Goal: Information Seeking & Learning: Learn about a topic

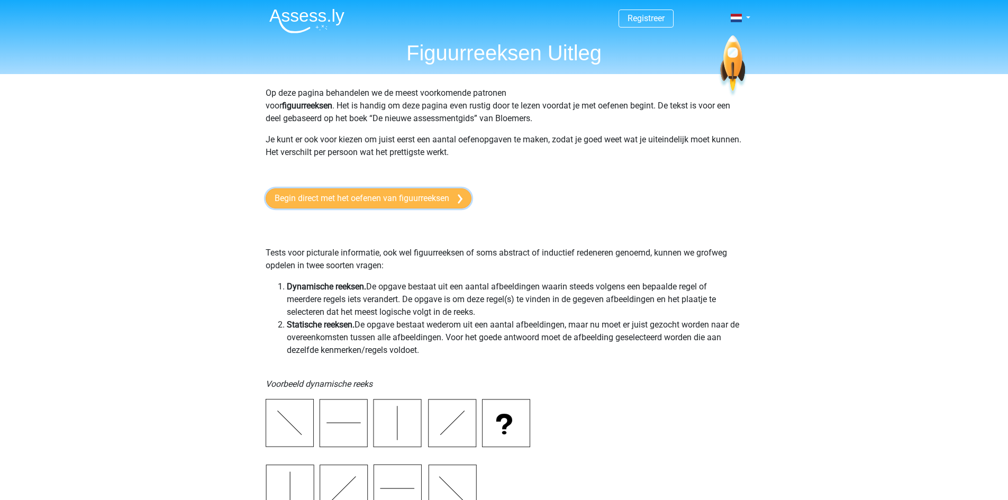
click at [373, 196] on link "Begin direct met het oefenen van figuurreeksen" at bounding box center [369, 198] width 206 height 20
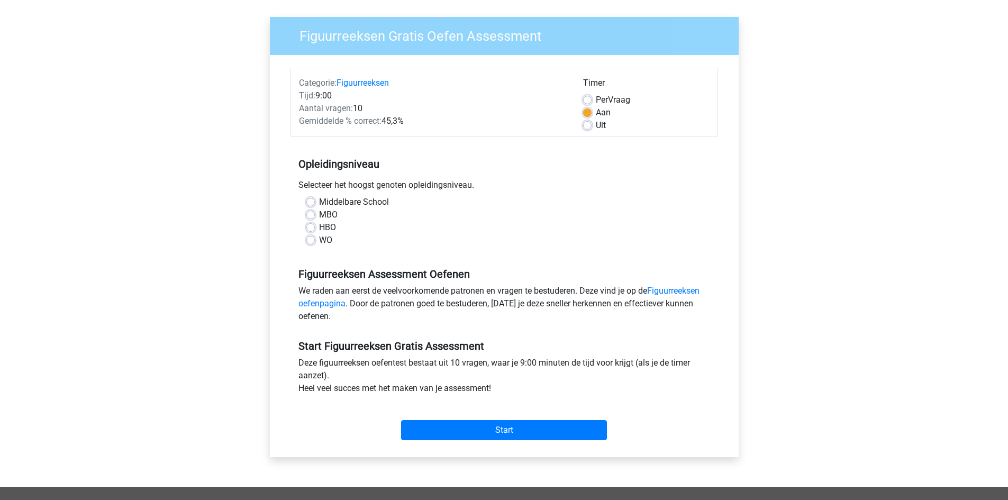
scroll to position [106, 0]
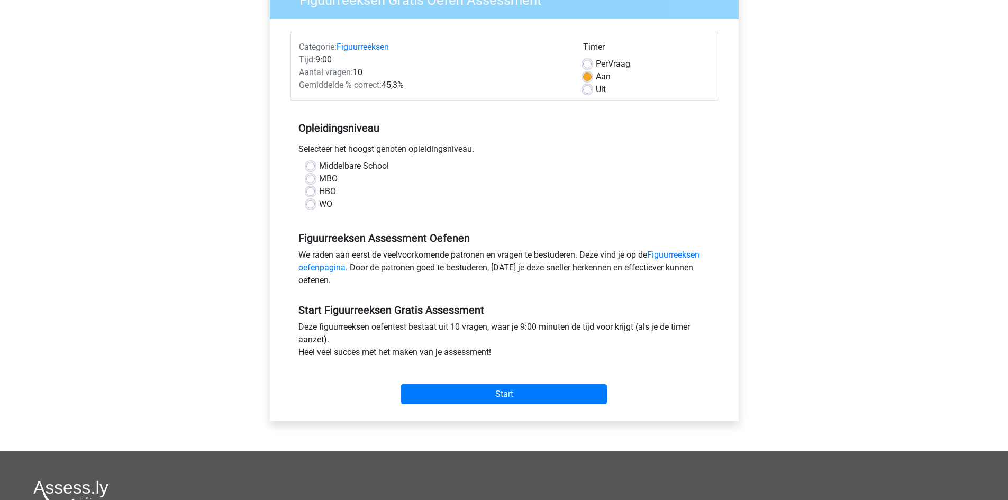
click at [319, 166] on label "Middelbare School" at bounding box center [354, 166] width 70 height 13
click at [313, 166] on input "Middelbare School" at bounding box center [310, 165] width 8 height 11
radio input "true"
click at [669, 257] on link "Figuurreeksen oefenpagina" at bounding box center [498, 261] width 401 height 23
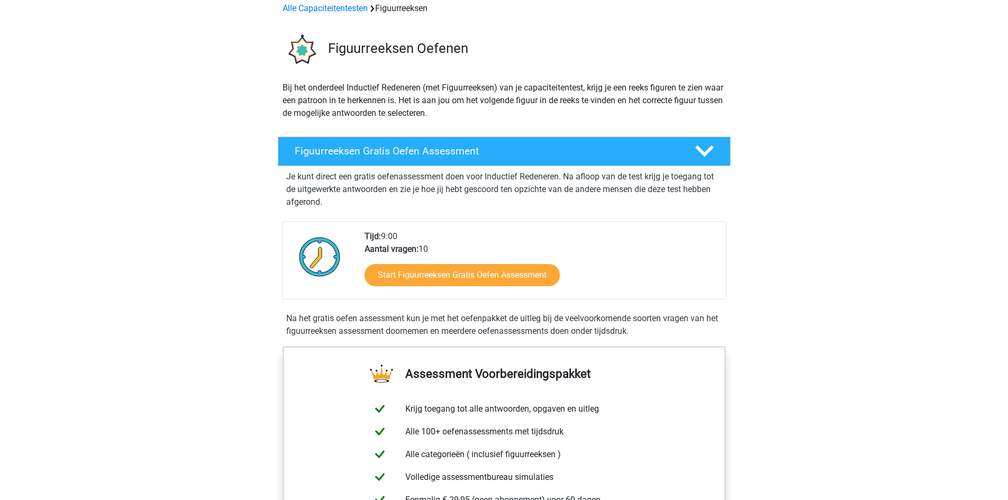
scroll to position [53, 0]
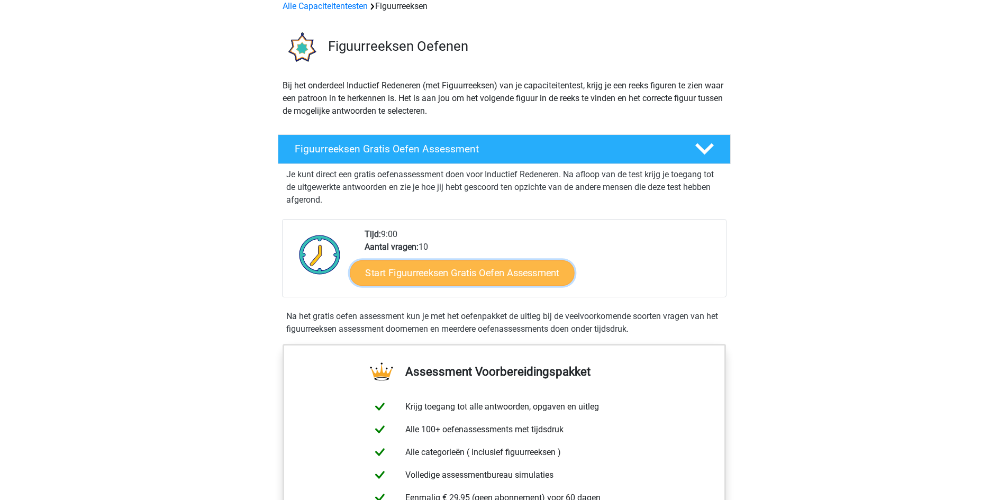
click at [483, 274] on link "Start Figuurreeksen Gratis Oefen Assessment" at bounding box center [462, 272] width 224 height 25
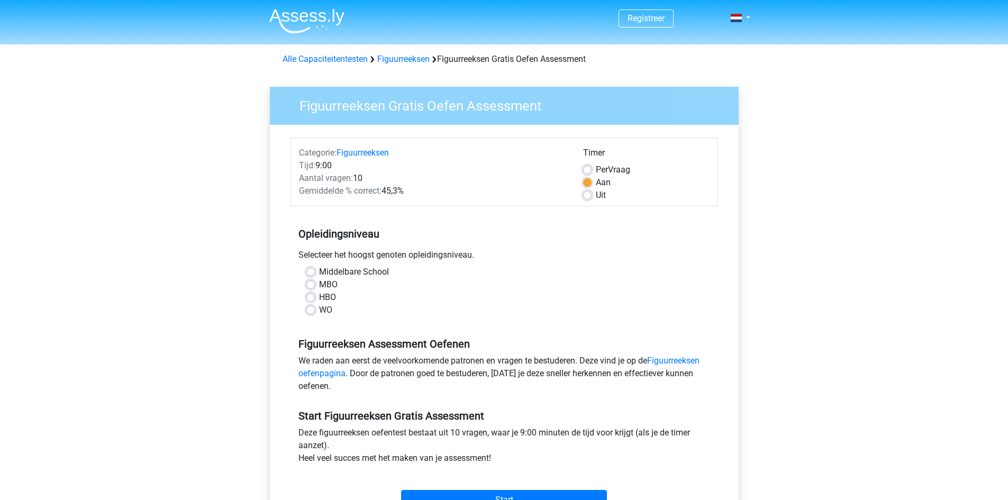
click at [319, 270] on label "Middelbare School" at bounding box center [354, 272] width 70 height 13
click at [313, 270] on input "Middelbare School" at bounding box center [310, 271] width 8 height 11
radio input "true"
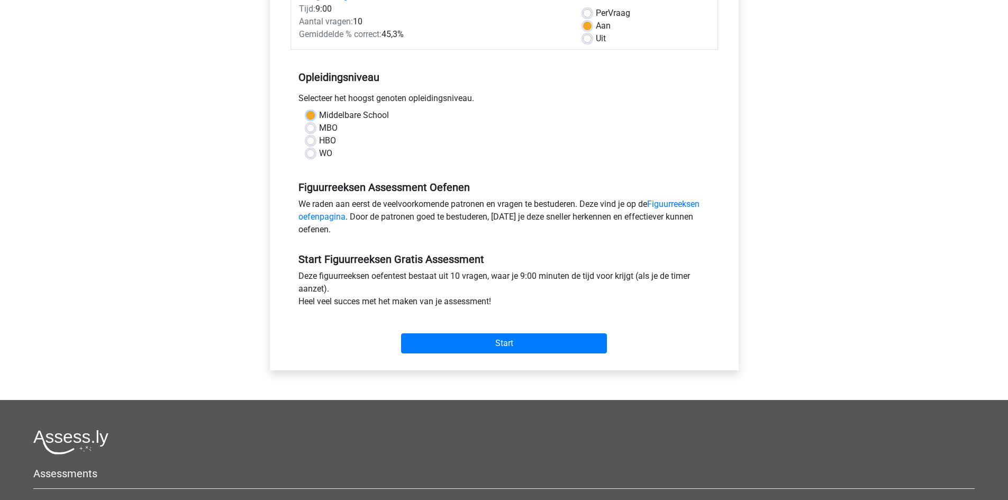
scroll to position [159, 0]
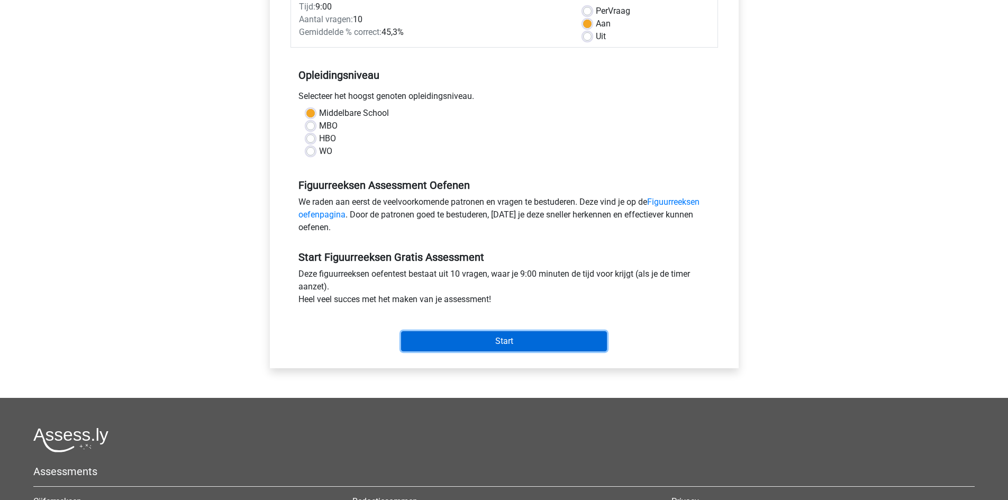
click at [472, 340] on input "Start" at bounding box center [504, 341] width 206 height 20
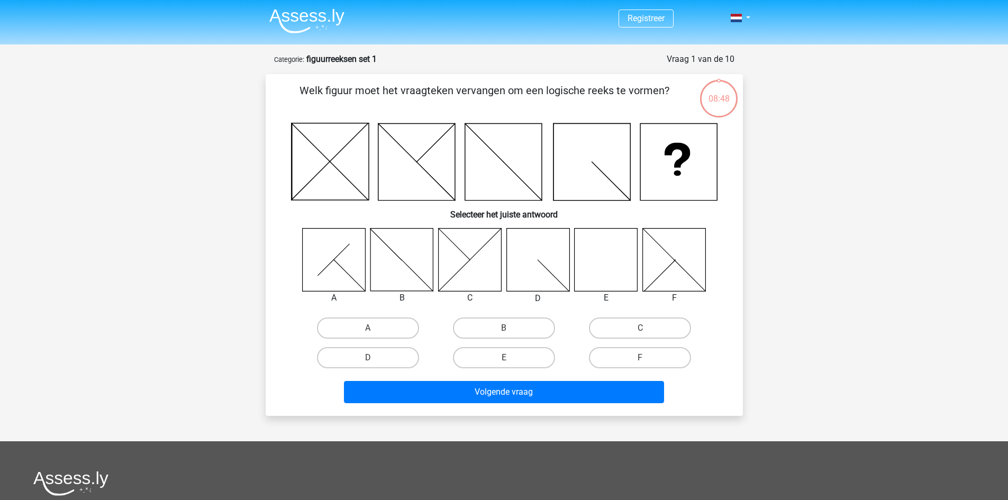
click at [511, 358] on input "E" at bounding box center [507, 361] width 7 height 7
radio input "true"
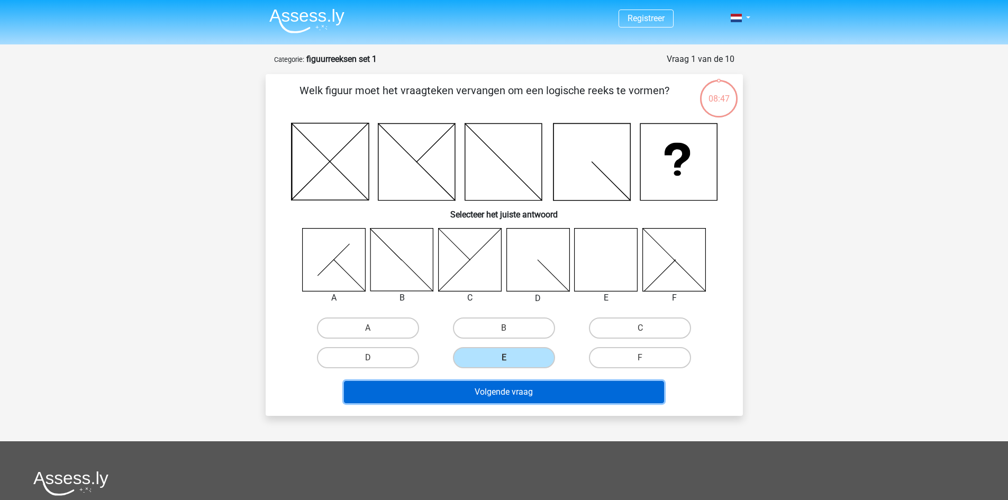
click at [488, 395] on button "Volgende vraag" at bounding box center [504, 392] width 320 height 22
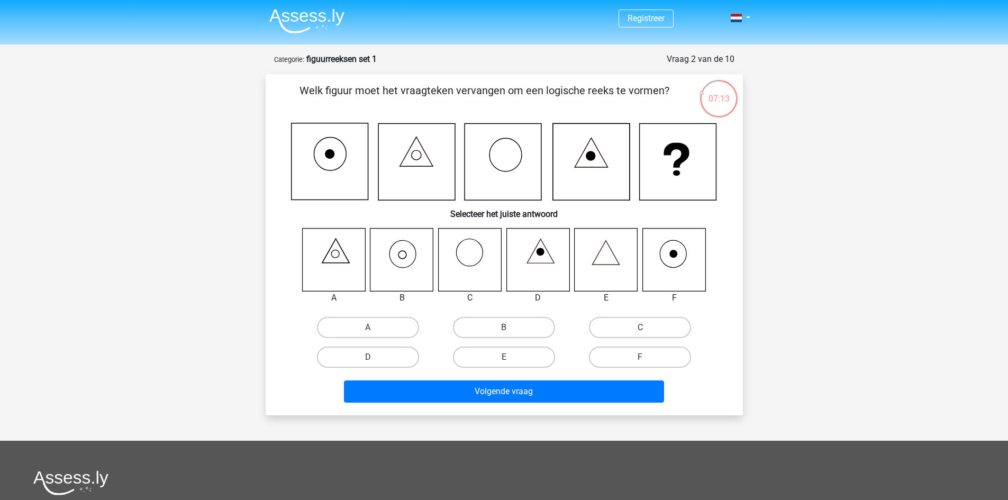
click at [466, 263] on icon at bounding box center [469, 259] width 63 height 63
click at [651, 327] on label "C" at bounding box center [640, 327] width 102 height 21
click at [647, 328] on input "C" at bounding box center [643, 331] width 7 height 7
radio input "true"
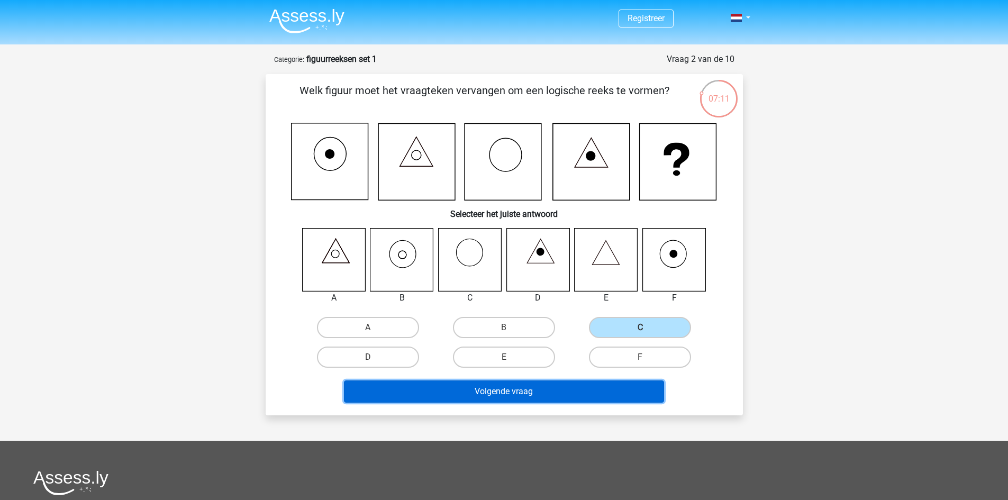
click at [500, 391] on button "Volgende vraag" at bounding box center [504, 391] width 320 height 22
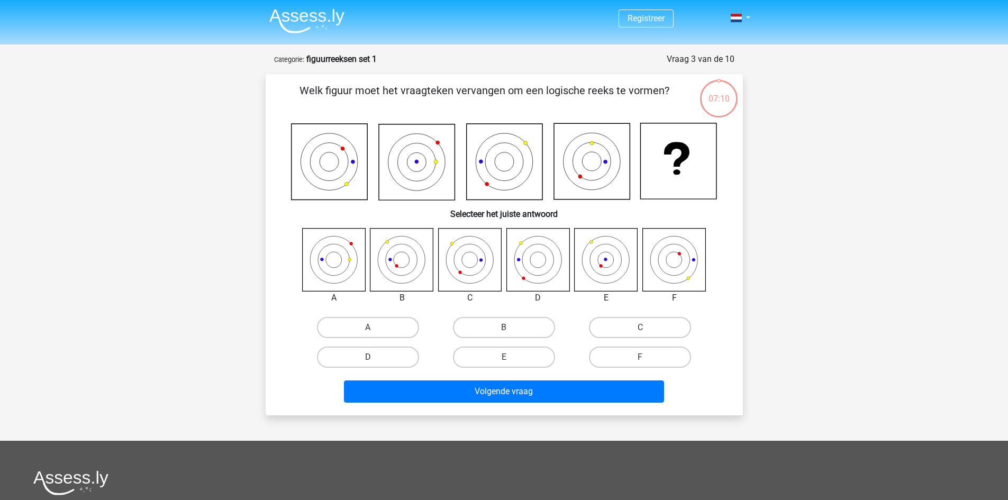
scroll to position [53, 0]
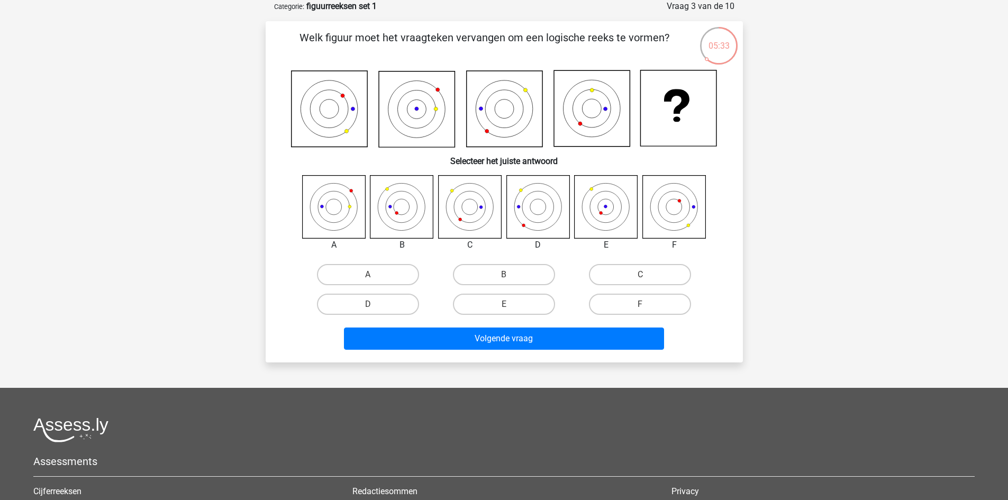
click at [370, 310] on input "D" at bounding box center [371, 307] width 7 height 7
radio input "true"
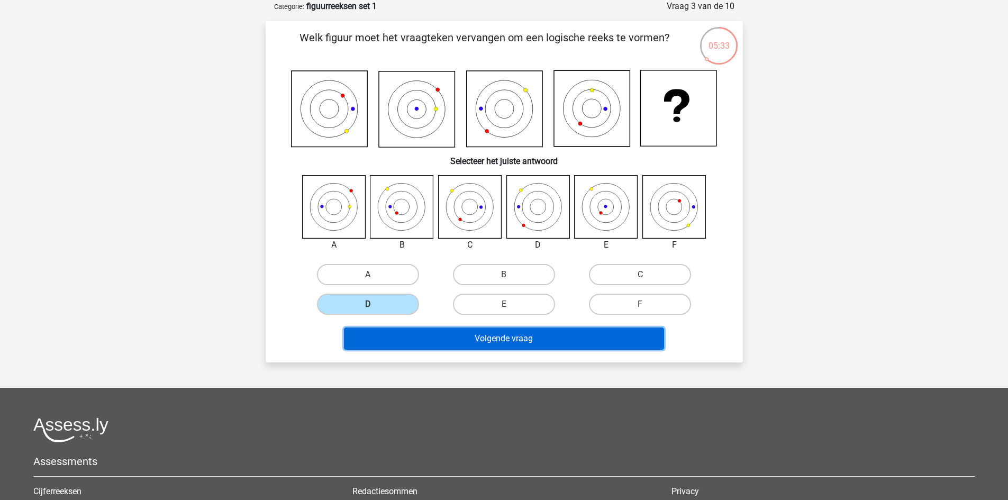
click at [476, 335] on button "Volgende vraag" at bounding box center [504, 339] width 320 height 22
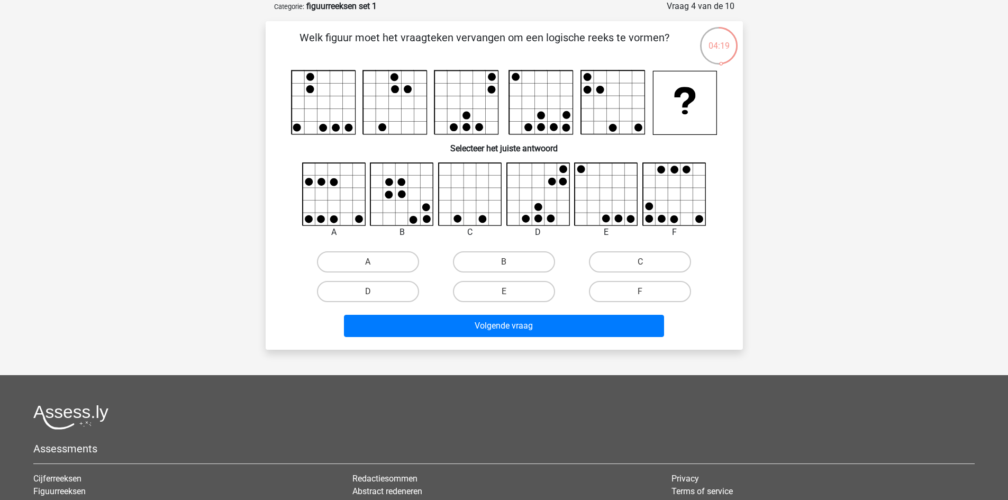
click at [538, 190] on icon at bounding box center [538, 194] width 63 height 63
drag, startPoint x: 396, startPoint y: 287, endPoint x: 411, endPoint y: 298, distance: 18.9
click at [395, 288] on label "D" at bounding box center [368, 291] width 102 height 21
click at [375, 292] on input "D" at bounding box center [371, 295] width 7 height 7
radio input "true"
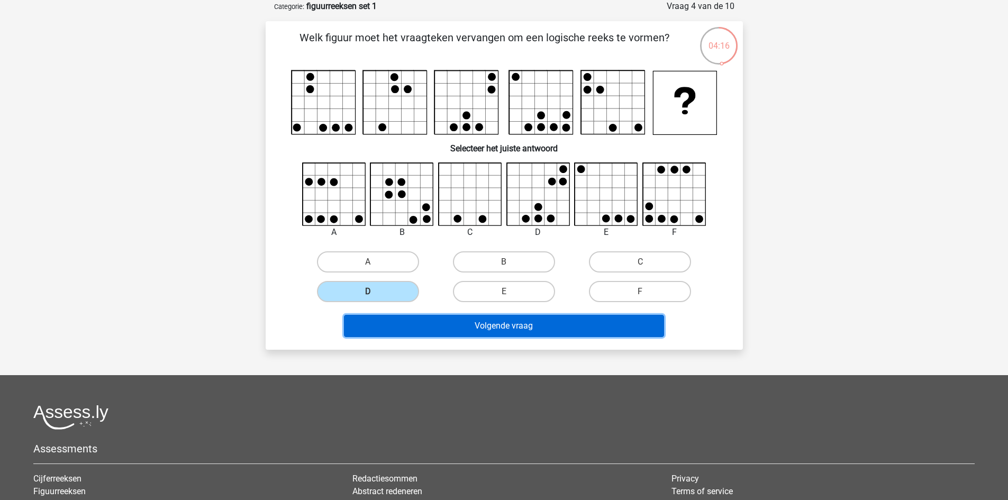
click at [461, 320] on button "Volgende vraag" at bounding box center [504, 326] width 320 height 22
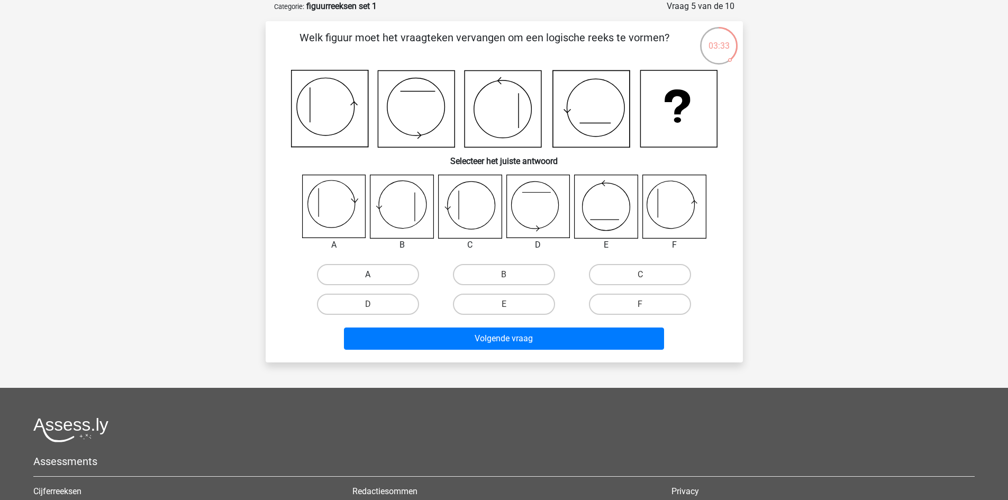
click at [355, 269] on label "A" at bounding box center [368, 274] width 102 height 21
click at [368, 275] on input "A" at bounding box center [371, 278] width 7 height 7
radio input "true"
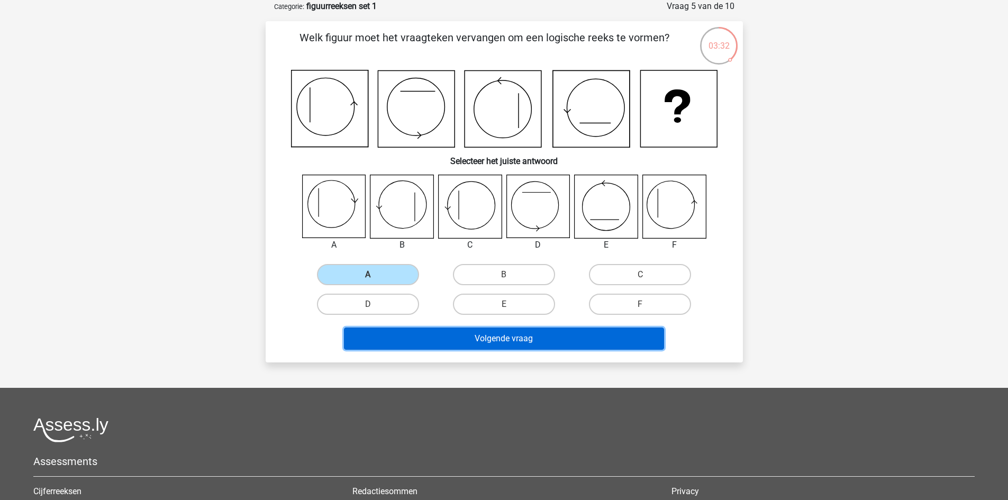
click at [488, 336] on button "Volgende vraag" at bounding box center [504, 339] width 320 height 22
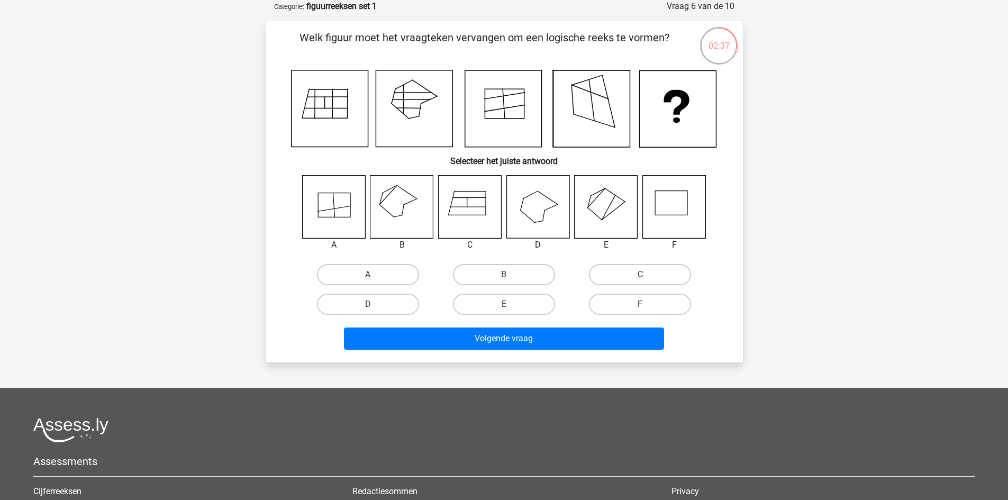
click at [633, 300] on label "F" at bounding box center [640, 304] width 102 height 21
click at [640, 304] on input "F" at bounding box center [643, 307] width 7 height 7
radio input "true"
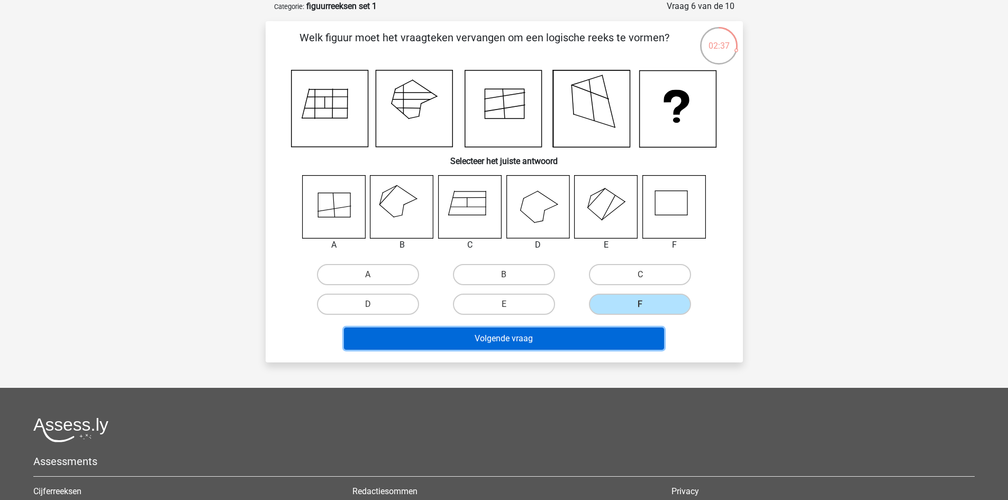
click at [513, 338] on button "Volgende vraag" at bounding box center [504, 339] width 320 height 22
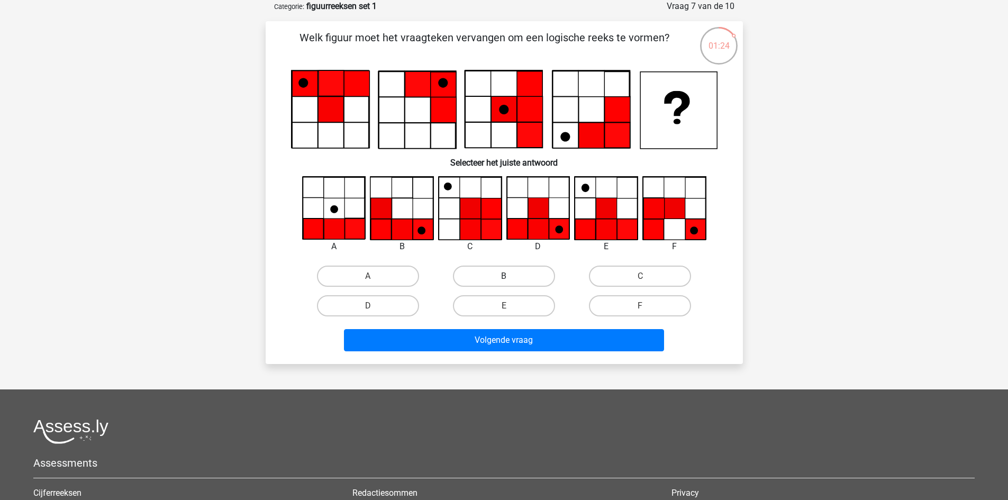
click at [509, 273] on label "B" at bounding box center [504, 276] width 102 height 21
click at [509, 276] on input "B" at bounding box center [507, 279] width 7 height 7
radio input "true"
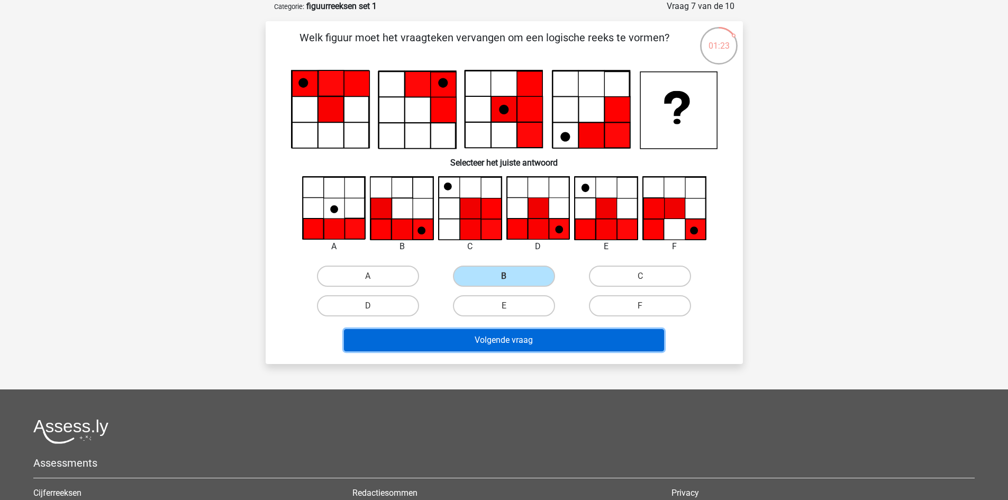
click at [513, 344] on button "Volgende vraag" at bounding box center [504, 340] width 320 height 22
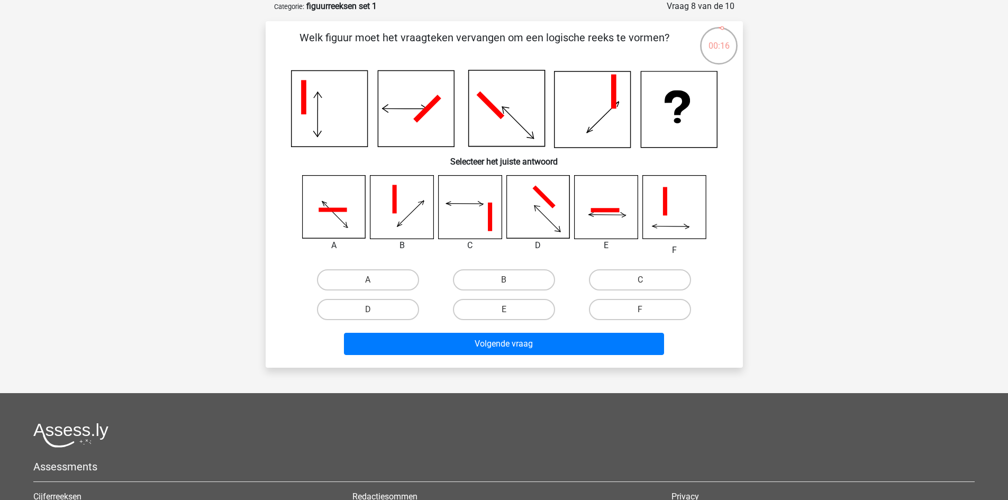
click at [605, 216] on icon at bounding box center [606, 207] width 63 height 63
click at [531, 309] on label "E" at bounding box center [504, 309] width 102 height 21
click at [511, 310] on input "E" at bounding box center [507, 313] width 7 height 7
radio input "true"
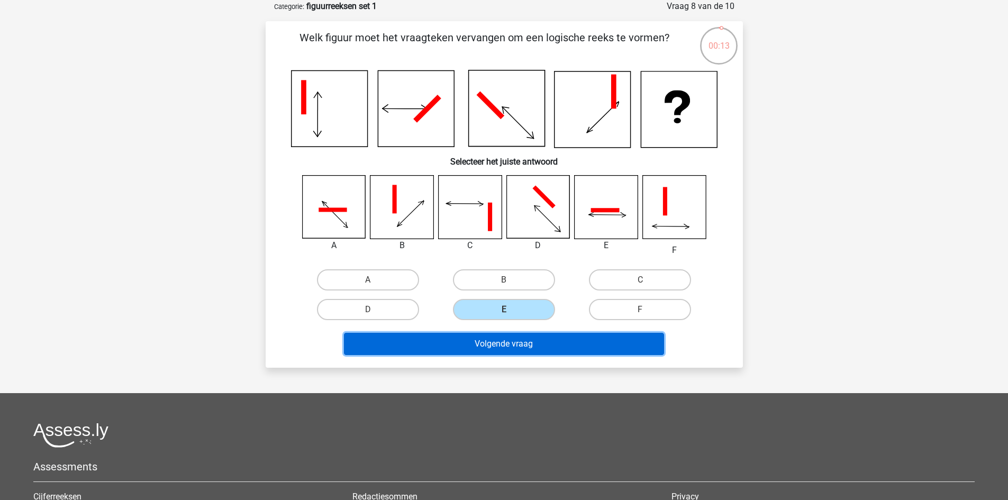
click at [513, 342] on button "Volgende vraag" at bounding box center [504, 344] width 320 height 22
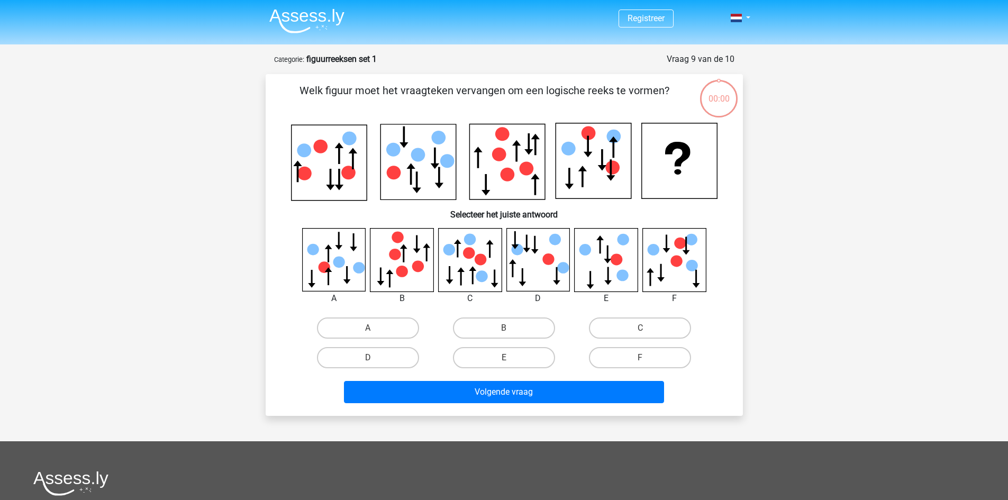
scroll to position [53, 0]
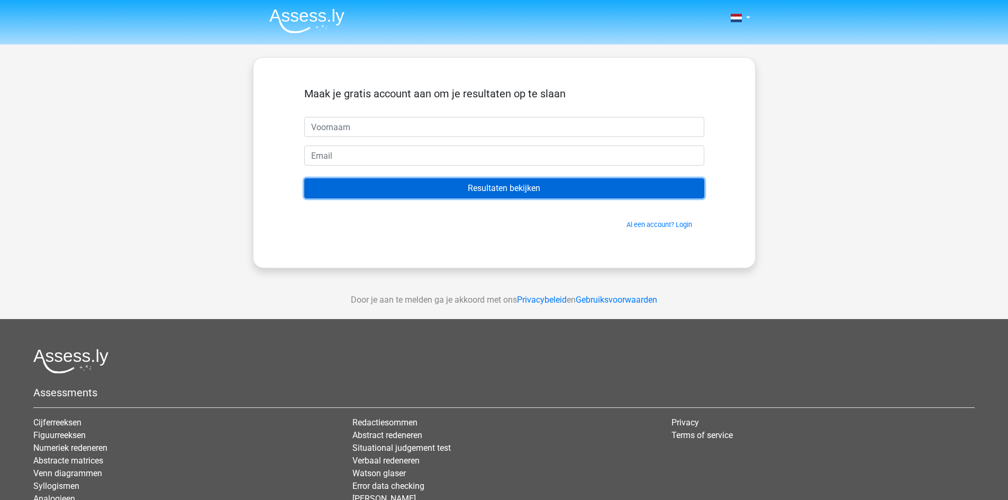
click at [458, 189] on input "Resultaten bekijken" at bounding box center [504, 188] width 400 height 20
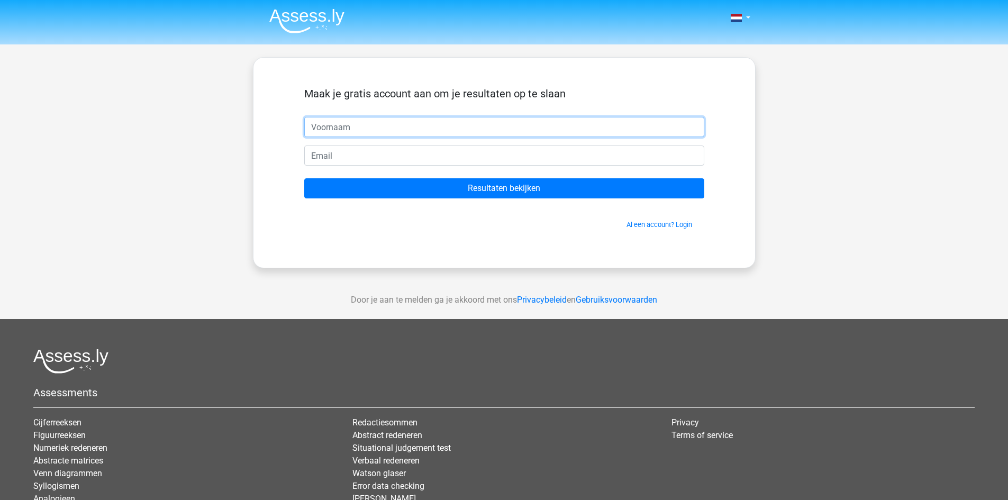
click at [364, 128] on input "text" at bounding box center [504, 127] width 400 height 20
type input "A"
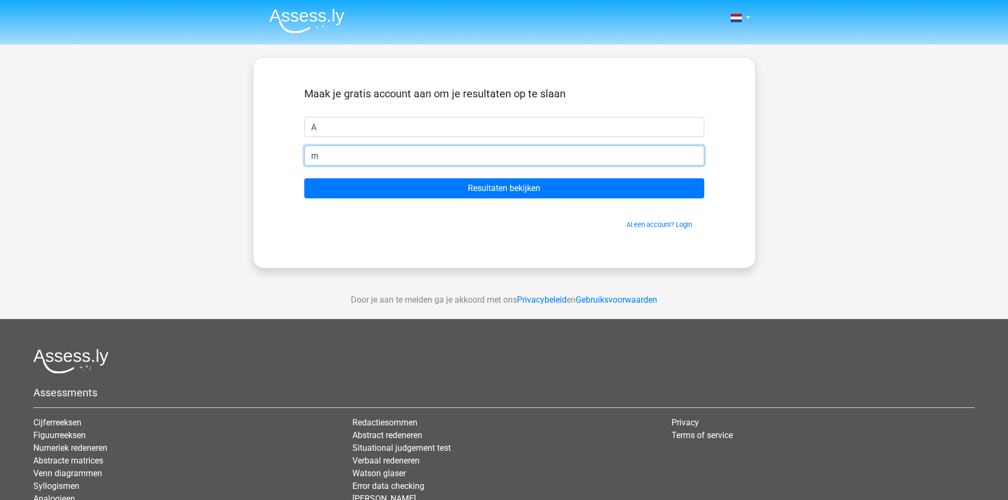
type input "michael.vindevogel-dhondt@telenet.be"
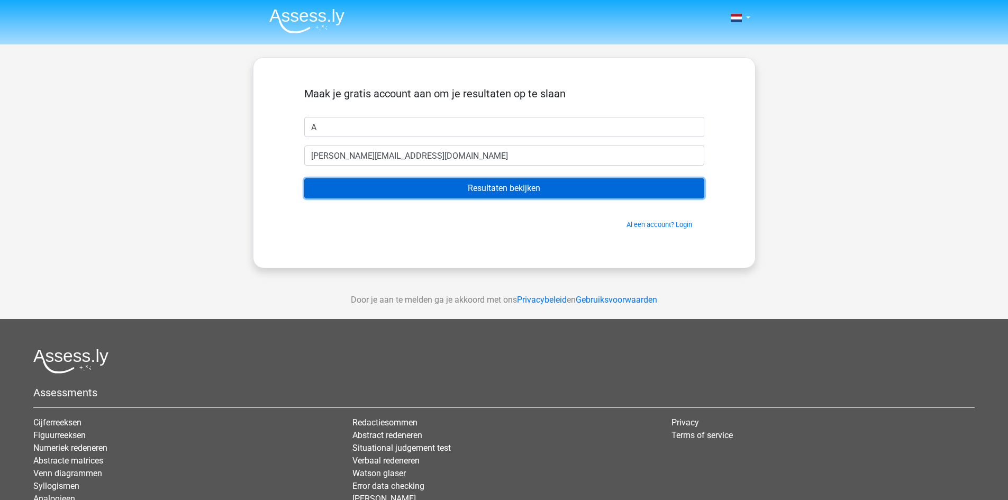
click at [469, 188] on input "Resultaten bekijken" at bounding box center [504, 188] width 400 height 20
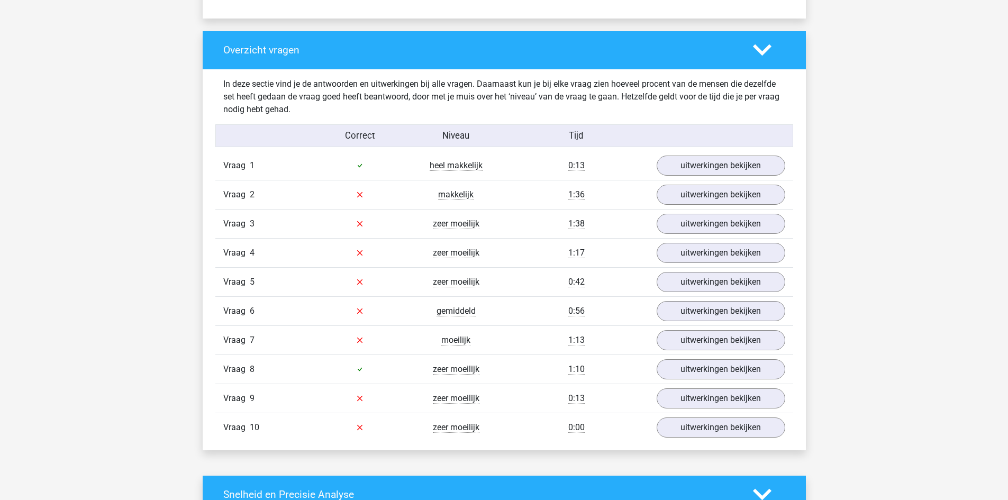
scroll to position [794, 0]
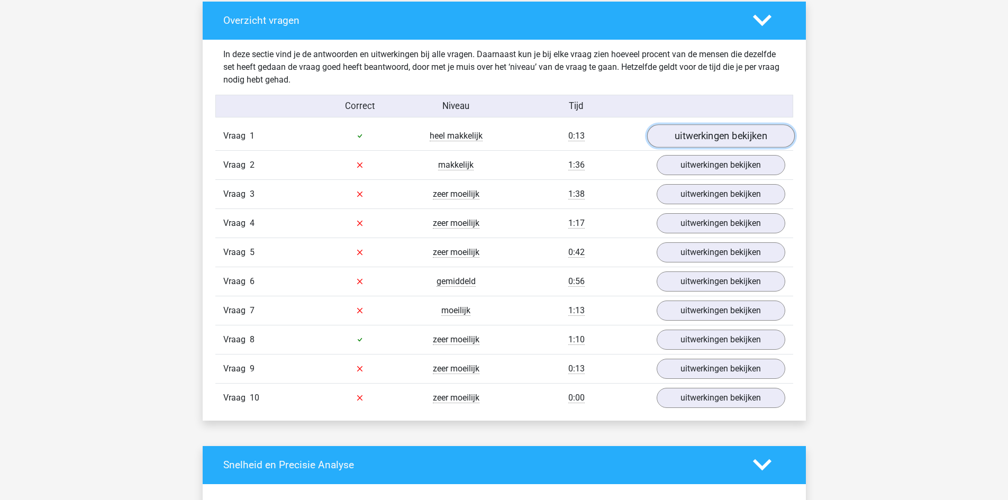
click at [715, 133] on link "uitwerkingen bekijken" at bounding box center [721, 135] width 148 height 23
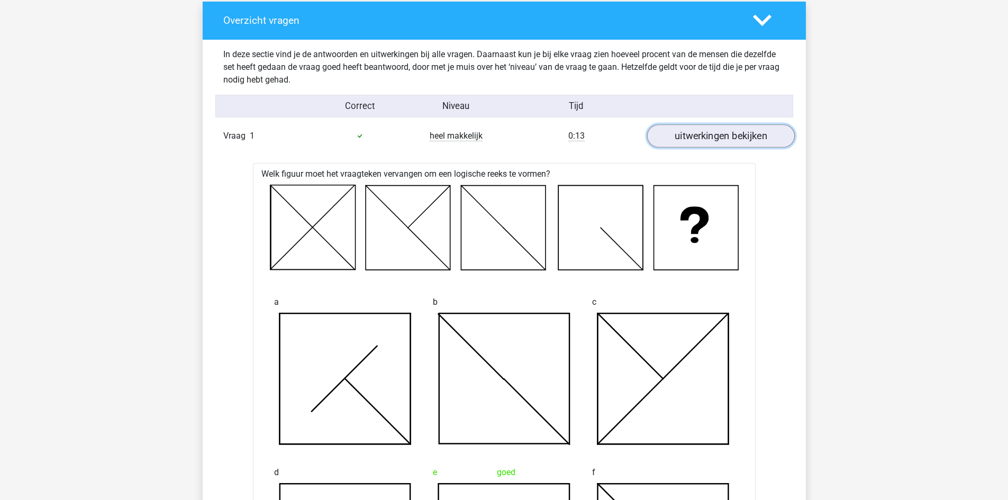
click at [715, 133] on link "uitwerkingen bekijken" at bounding box center [721, 135] width 148 height 23
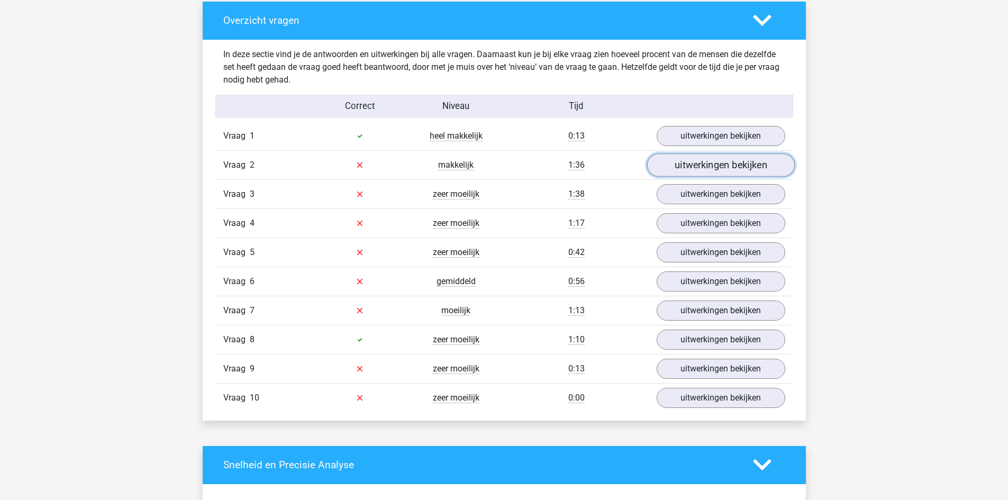
click at [706, 165] on link "uitwerkingen bekijken" at bounding box center [721, 164] width 148 height 23
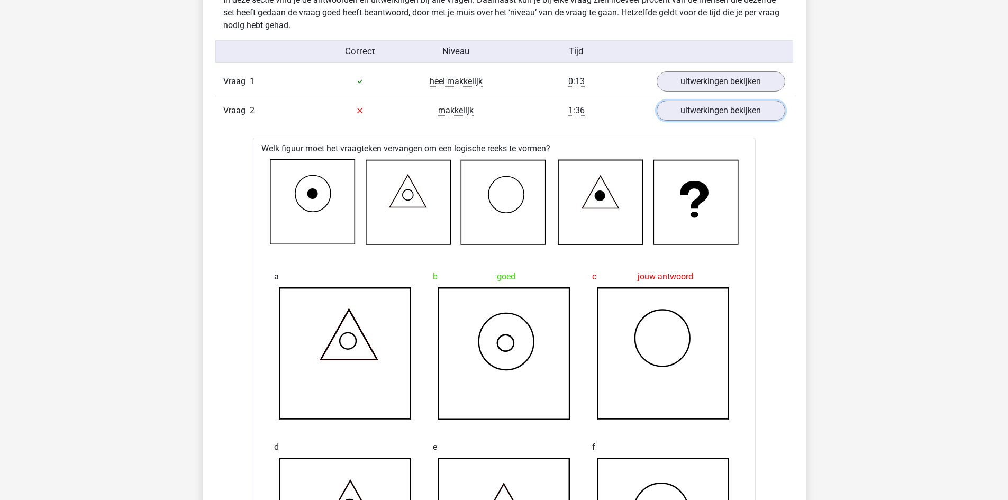
scroll to position [847, 0]
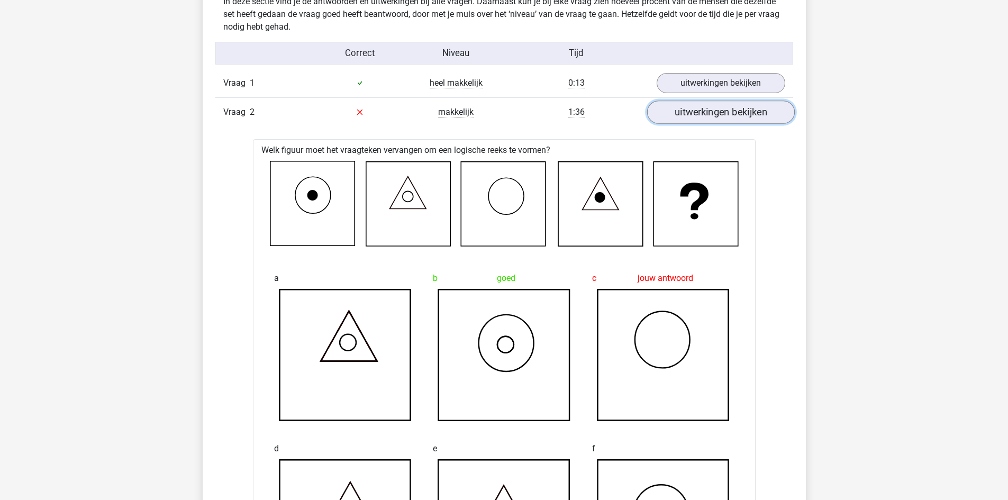
click at [714, 110] on link "uitwerkingen bekijken" at bounding box center [721, 112] width 148 height 23
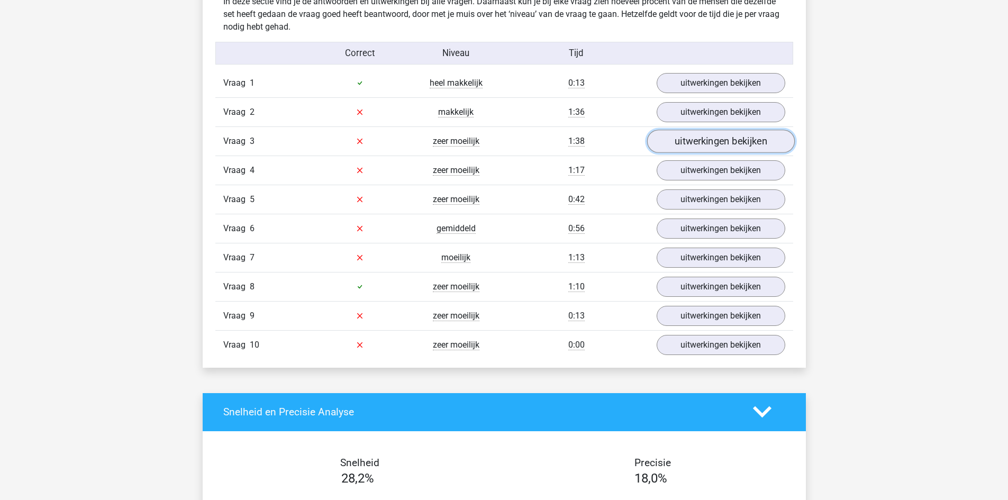
click at [720, 141] on link "uitwerkingen bekijken" at bounding box center [721, 141] width 148 height 23
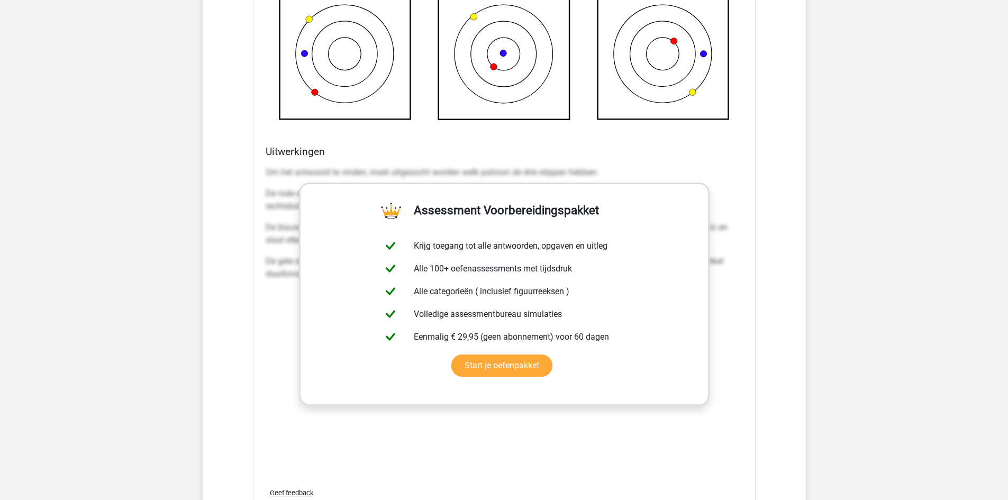
scroll to position [1376, 0]
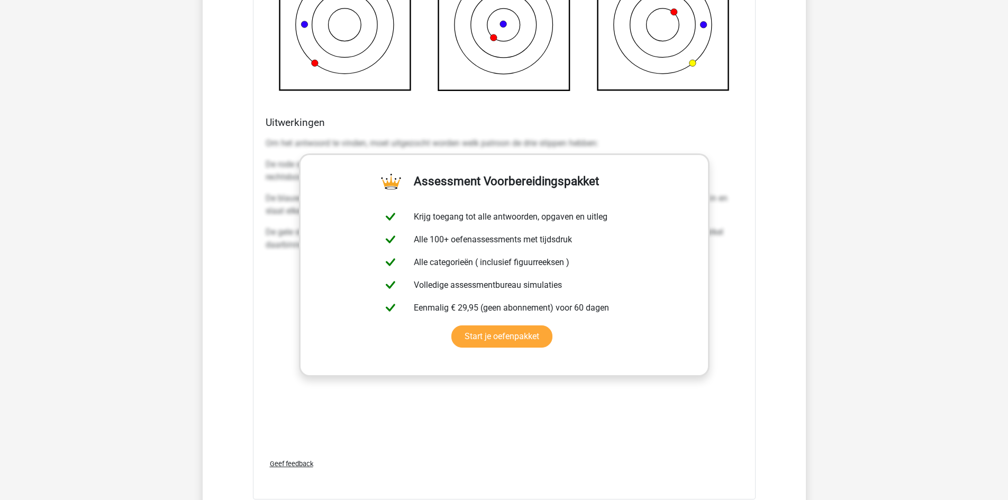
click at [262, 295] on div "Uitwerkingen Om het antwoord te vinden, moet uitgezocht worden welk patroon de …" at bounding box center [504, 283] width 486 height 334
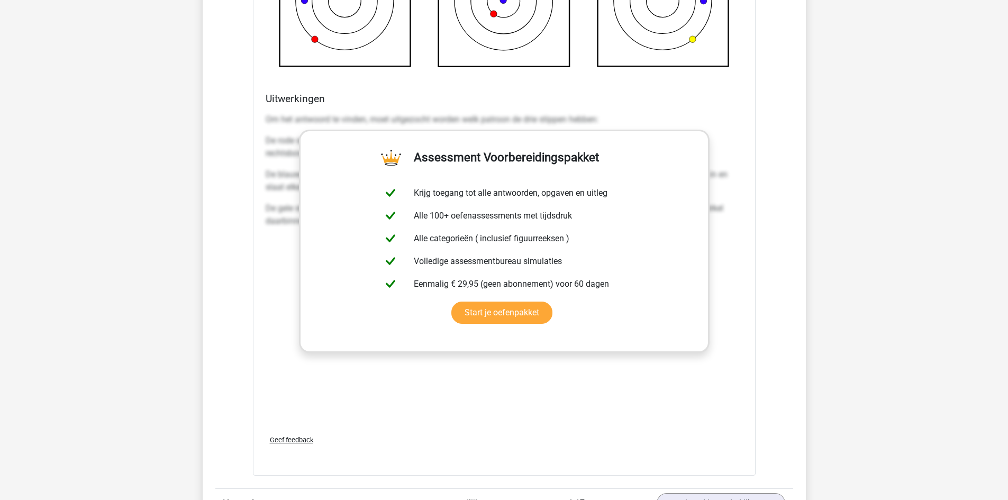
scroll to position [1429, 0]
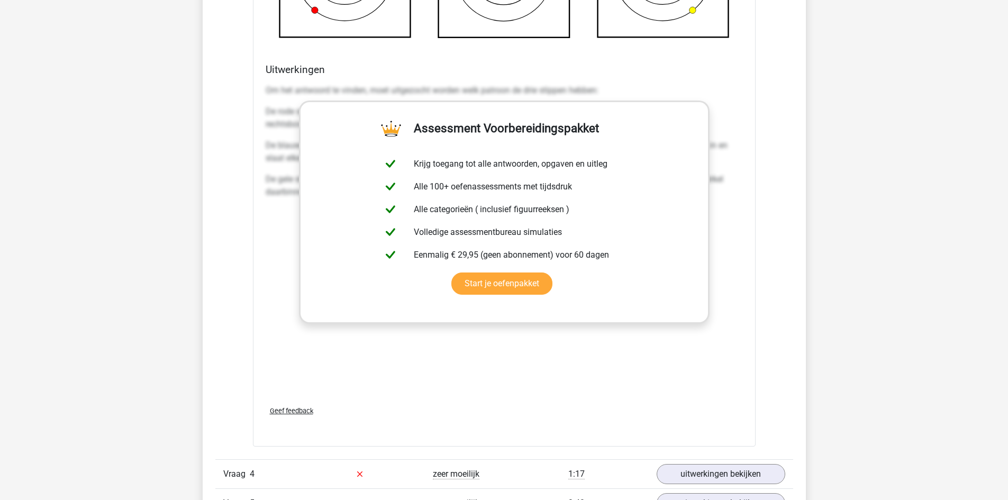
click at [271, 86] on p "Om het antwoord te vinden, moet uitgezocht worden welk patroon de drie stippen …" at bounding box center [504, 90] width 477 height 13
click at [552, 273] on link "Start je oefenpakket" at bounding box center [501, 284] width 101 height 22
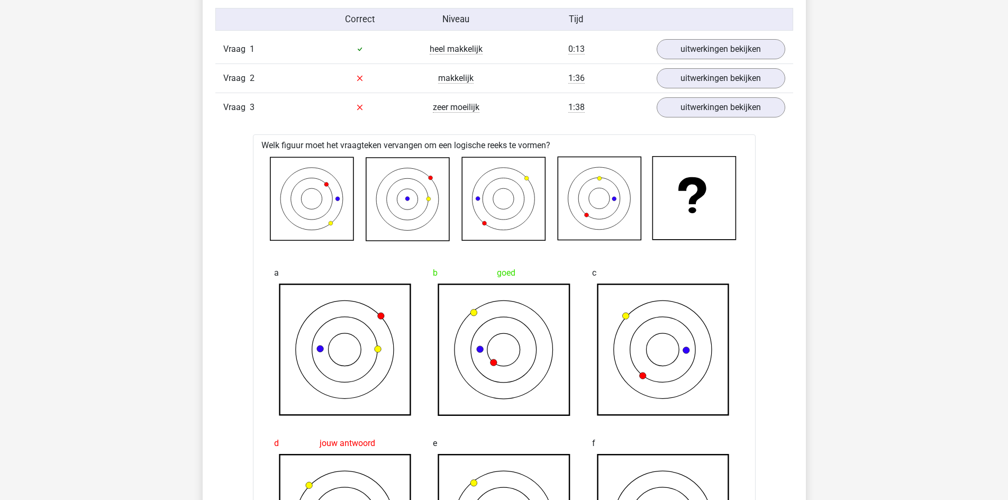
scroll to position [847, 0]
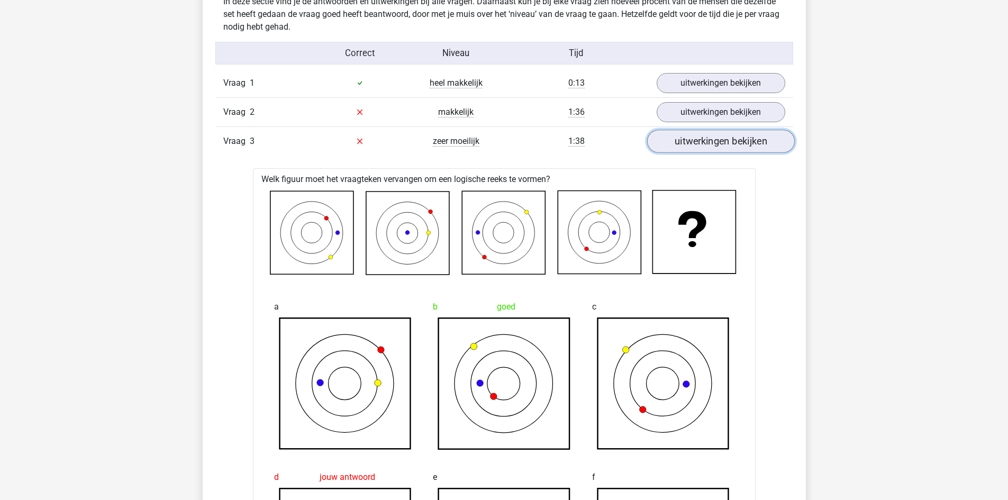
click at [727, 146] on link "uitwerkingen bekijken" at bounding box center [721, 141] width 148 height 23
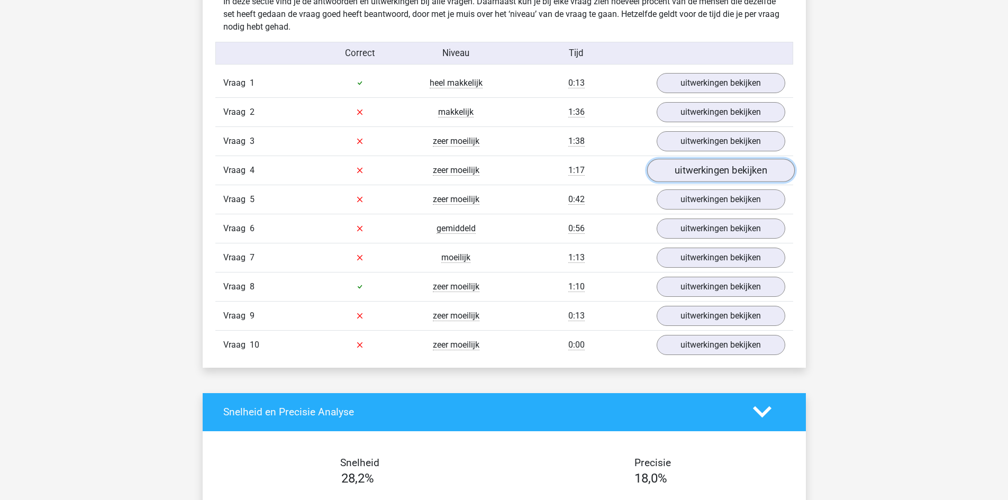
click at [714, 170] on link "uitwerkingen bekijken" at bounding box center [721, 170] width 148 height 23
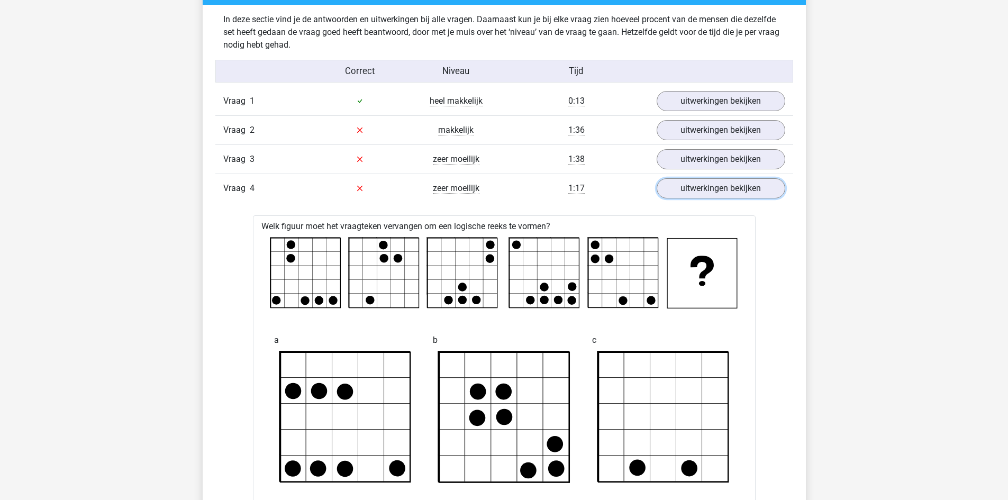
scroll to position [794, 0]
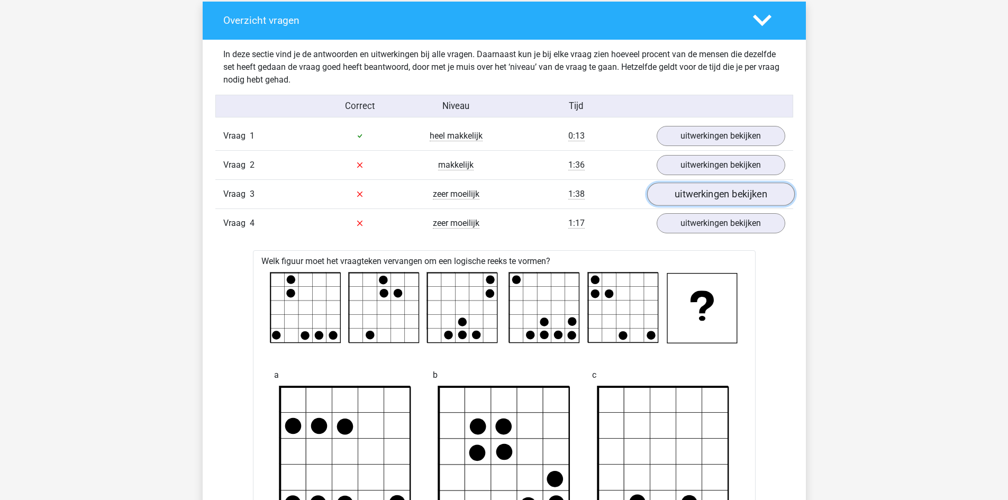
click at [691, 188] on link "uitwerkingen bekijken" at bounding box center [721, 194] width 148 height 23
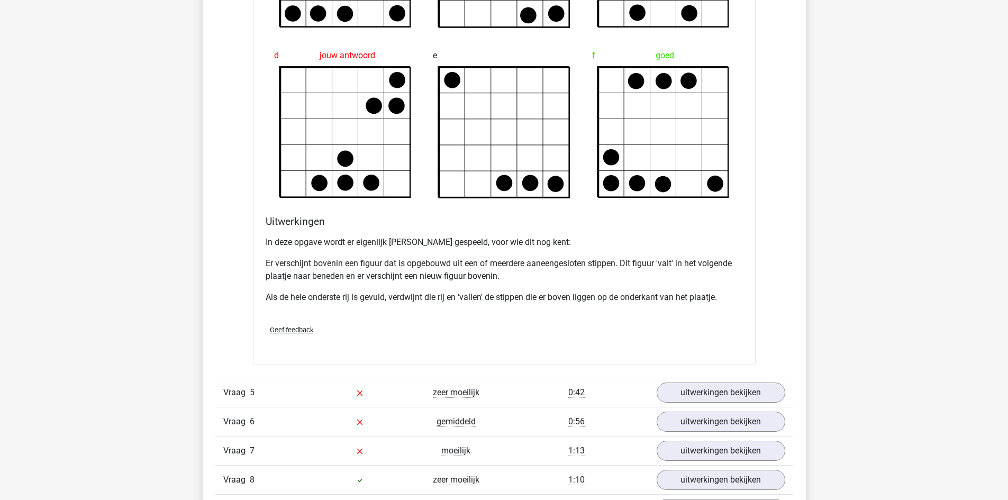
scroll to position [2223, 0]
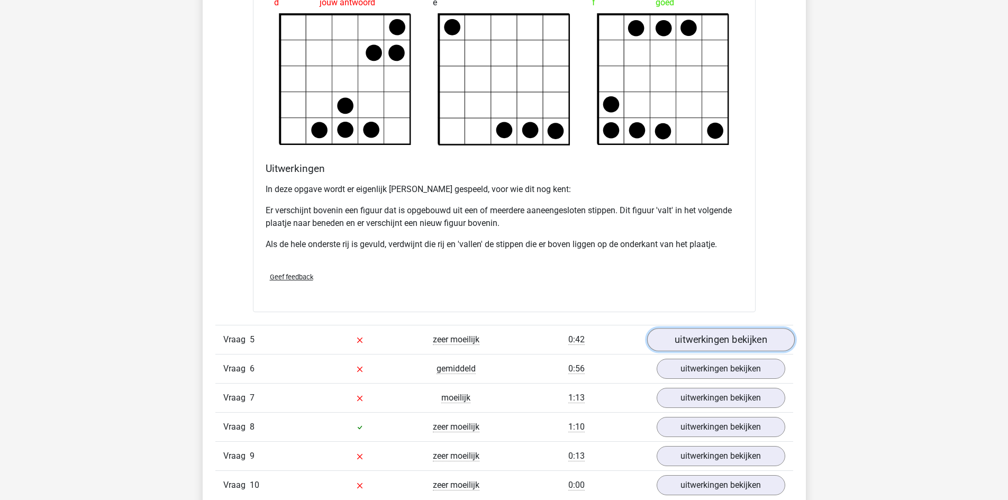
click at [686, 344] on link "uitwerkingen bekijken" at bounding box center [721, 339] width 148 height 23
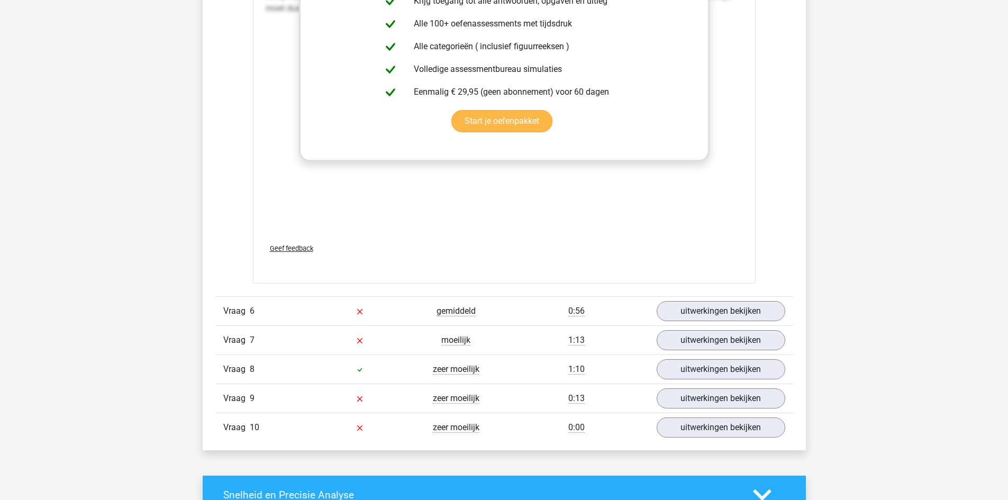
scroll to position [3175, 0]
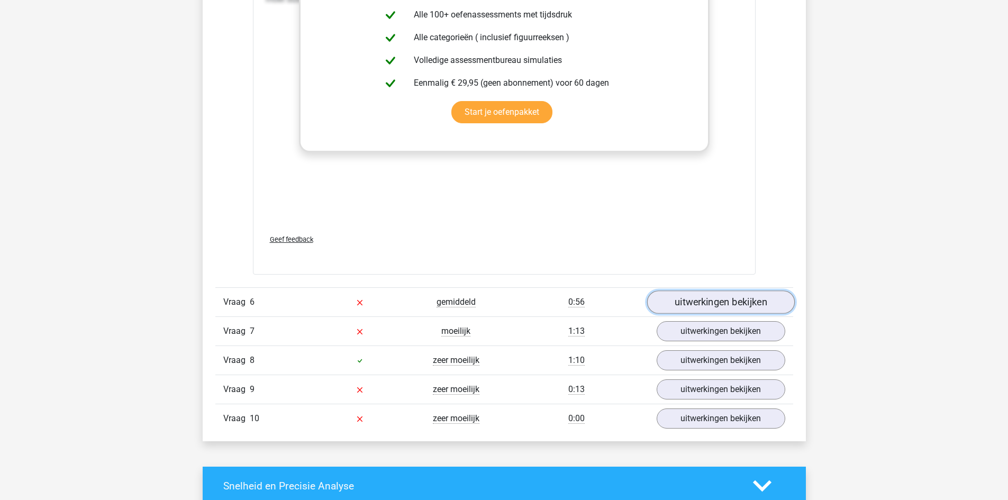
click at [731, 304] on link "uitwerkingen bekijken" at bounding box center [721, 302] width 148 height 23
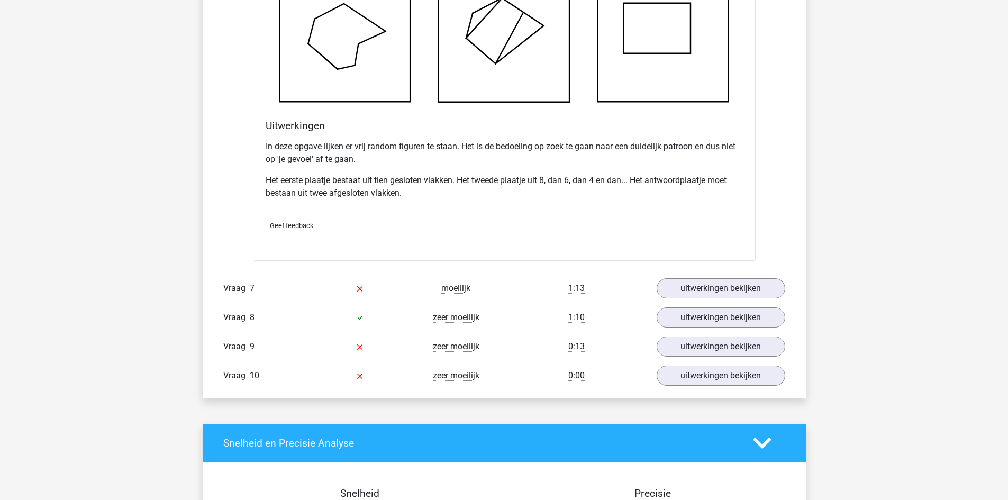
scroll to position [3863, 0]
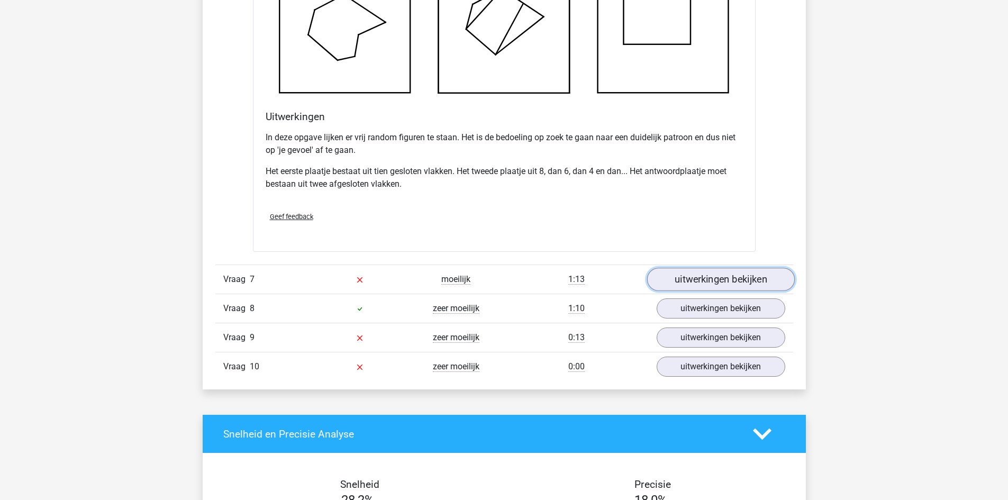
click at [710, 279] on link "uitwerkingen bekijken" at bounding box center [721, 279] width 148 height 23
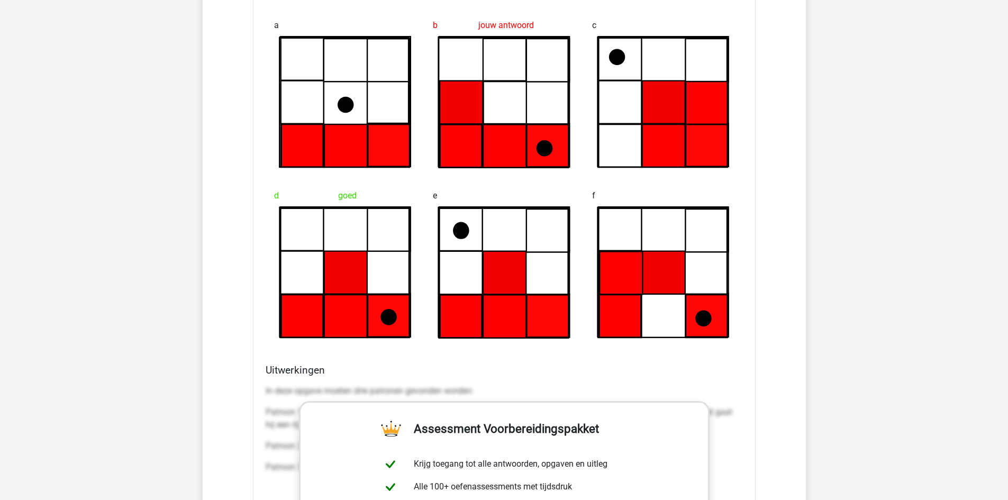
scroll to position [4286, 0]
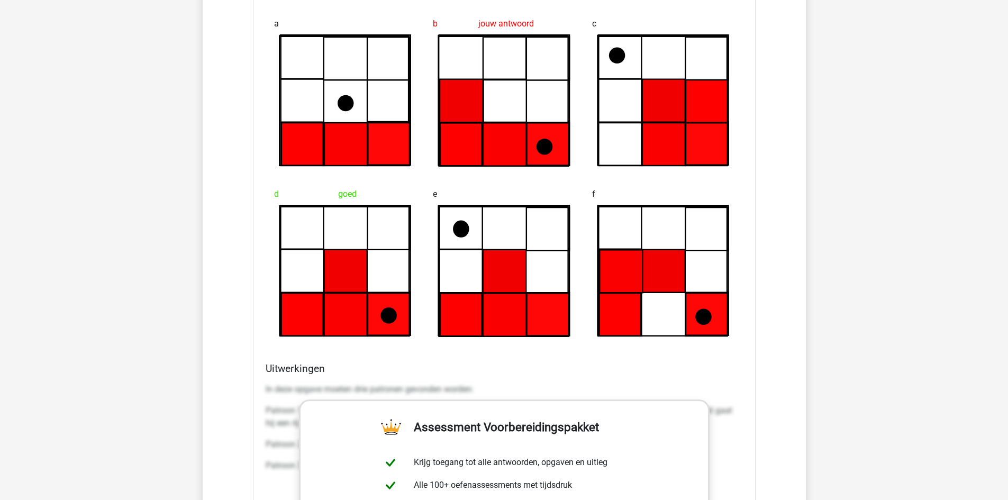
click at [441, 388] on p "In deze opgave moeten drie patronen gevonden worden:" at bounding box center [504, 389] width 477 height 13
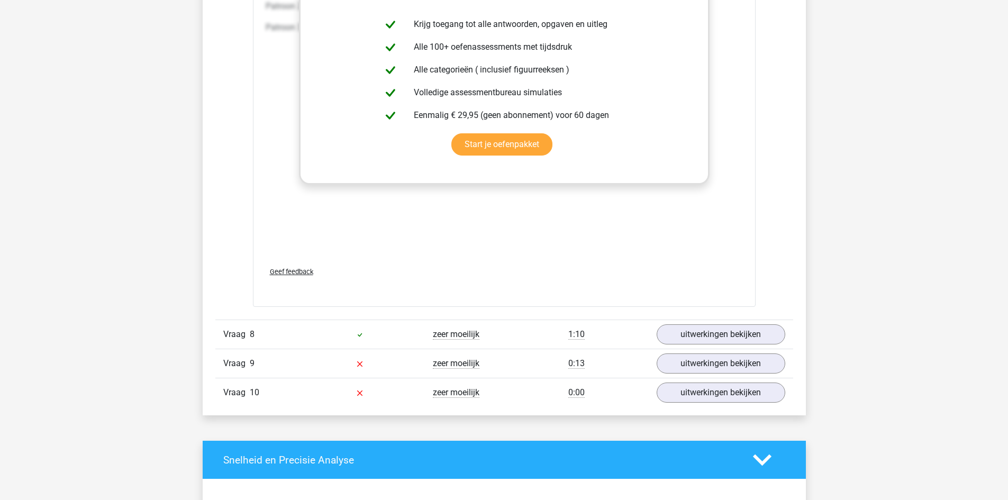
scroll to position [4763, 0]
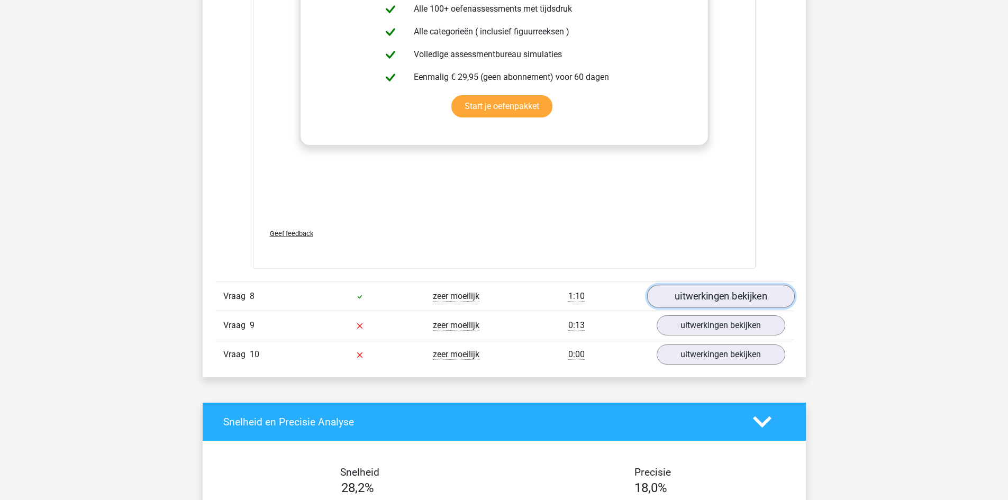
click at [732, 297] on link "uitwerkingen bekijken" at bounding box center [721, 296] width 148 height 23
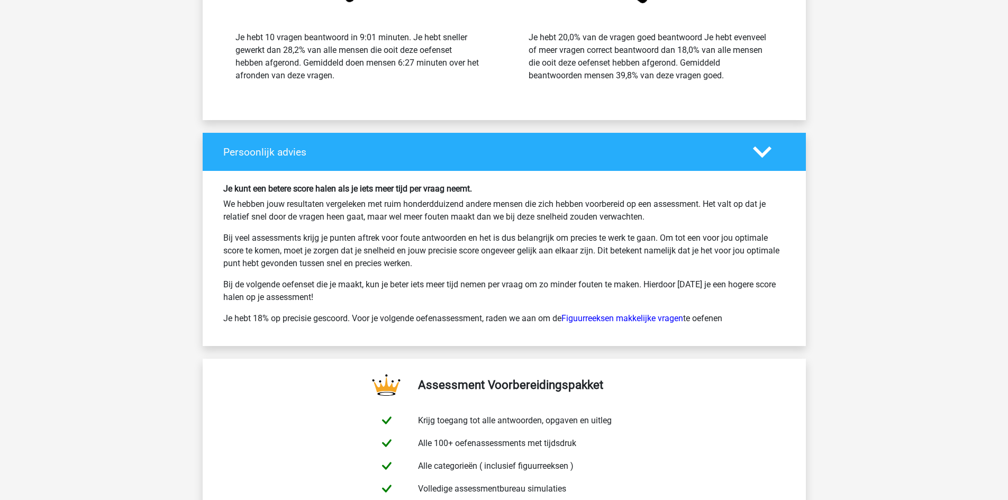
scroll to position [6086, 0]
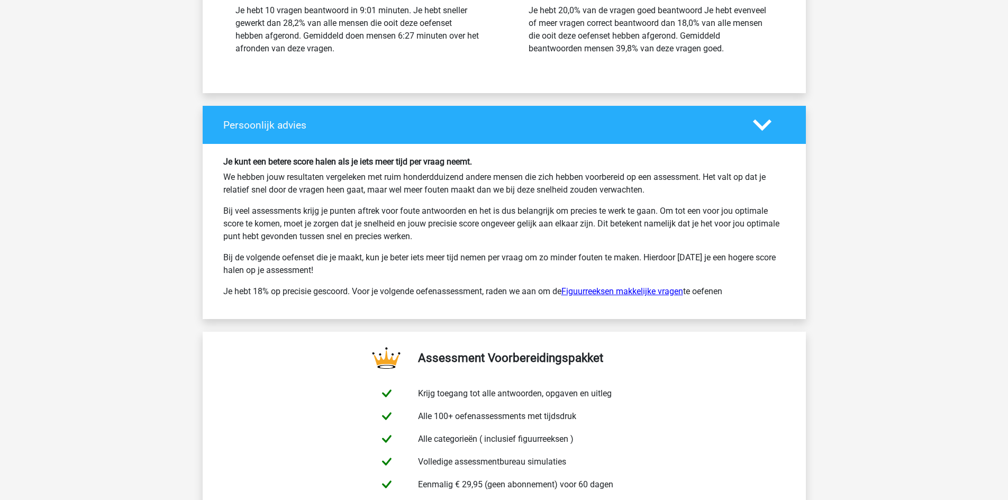
click at [592, 292] on link "Figuurreeksen makkelijke vragen" at bounding box center [622, 291] width 122 height 10
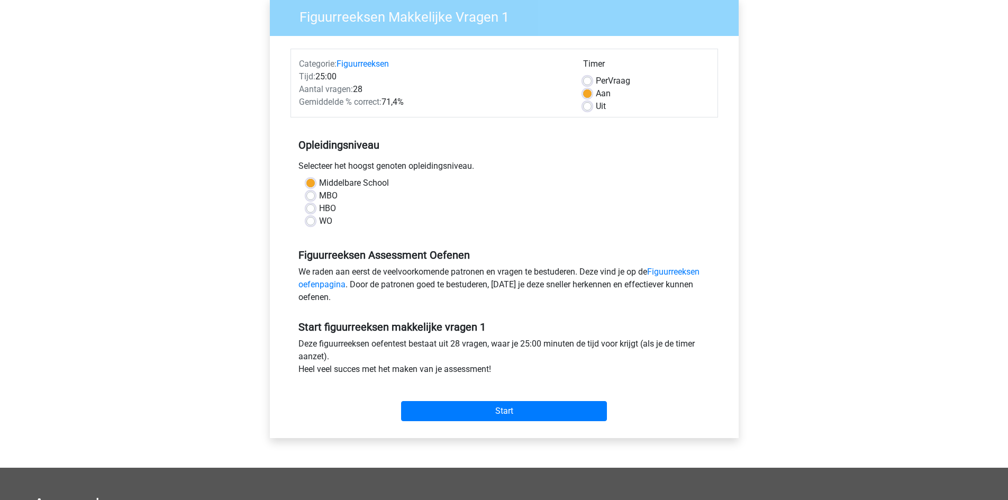
scroll to position [106, 0]
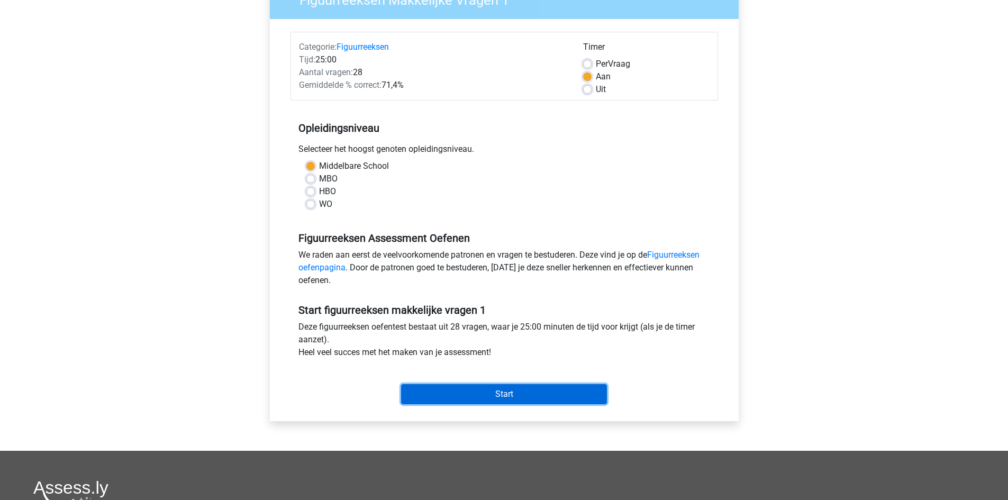
click at [476, 395] on input "Start" at bounding box center [504, 394] width 206 height 20
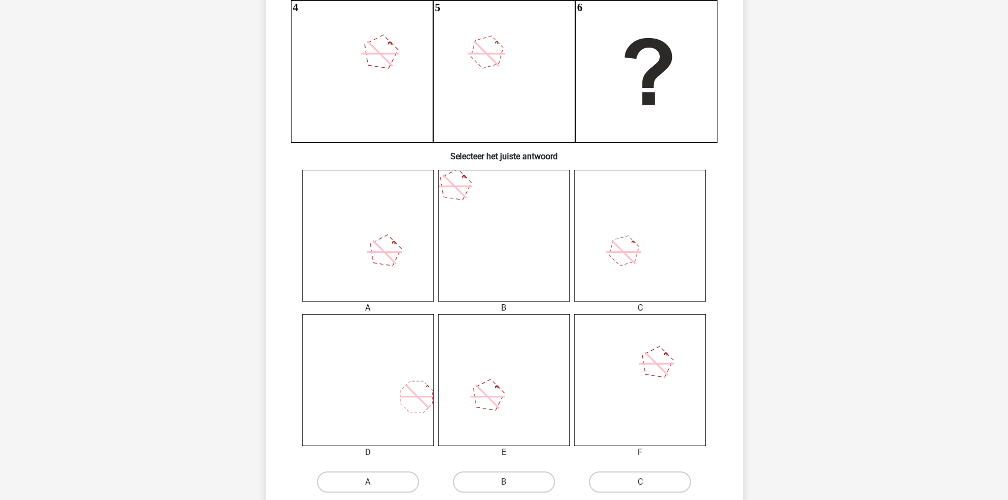
scroll to position [318, 0]
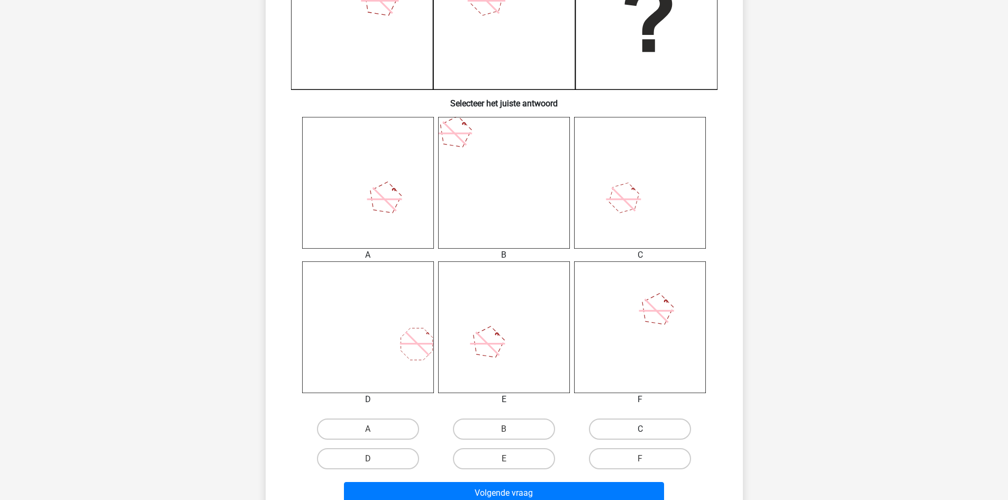
click at [637, 427] on label "C" at bounding box center [640, 429] width 102 height 21
click at [640, 429] on input "C" at bounding box center [643, 432] width 7 height 7
radio input "true"
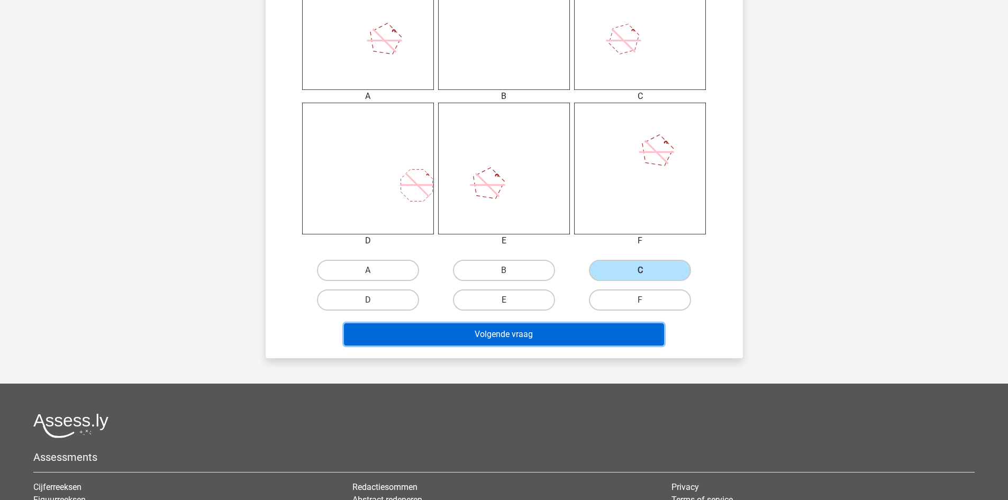
click at [472, 332] on button "Volgende vraag" at bounding box center [504, 334] width 320 height 22
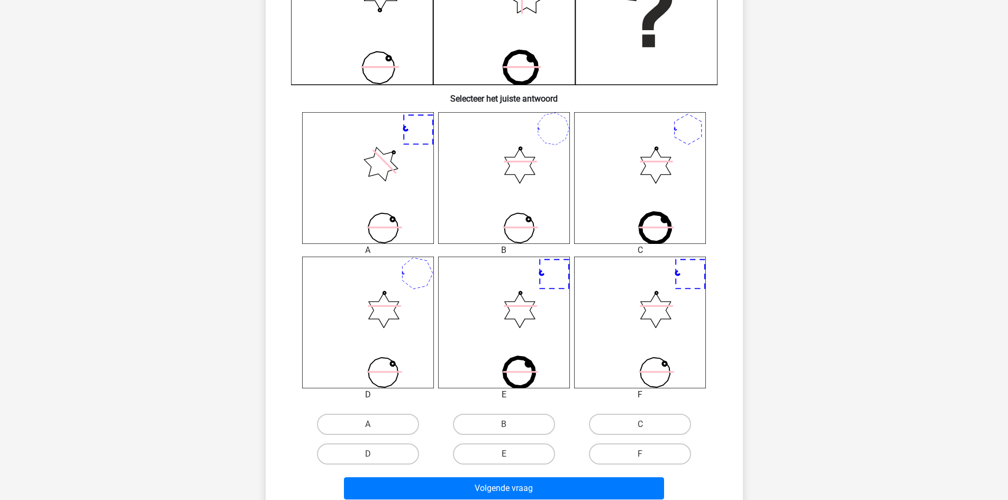
scroll to position [423, 0]
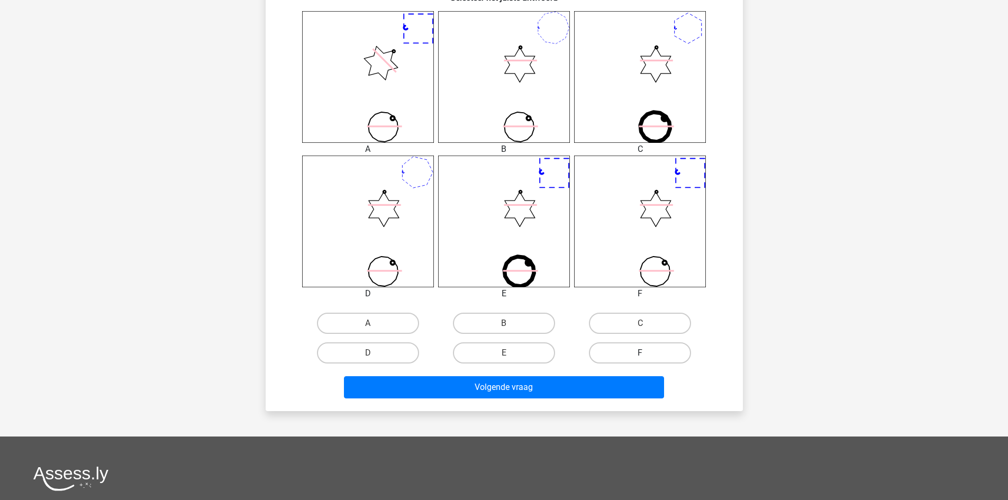
click at [639, 352] on label "F" at bounding box center [640, 352] width 102 height 21
click at [640, 353] on input "F" at bounding box center [643, 356] width 7 height 7
radio input "true"
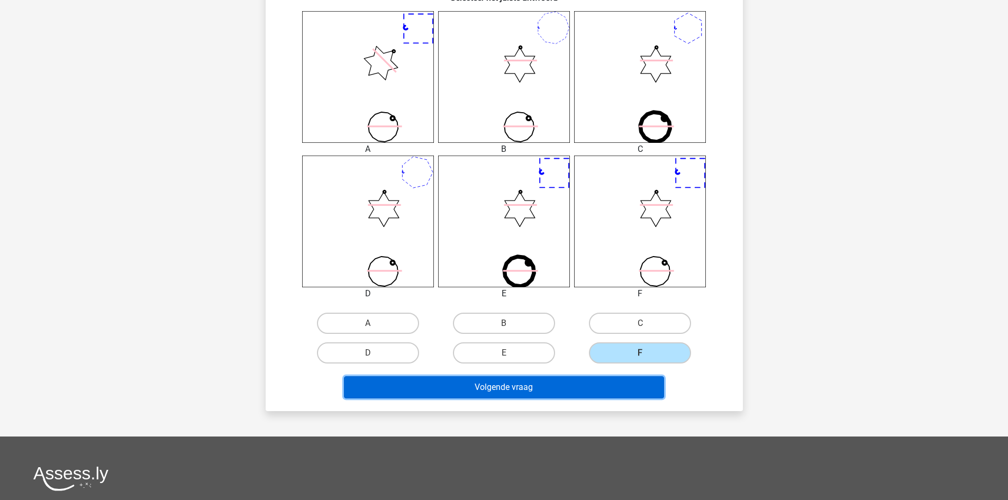
click at [490, 389] on button "Volgende vraag" at bounding box center [504, 387] width 320 height 22
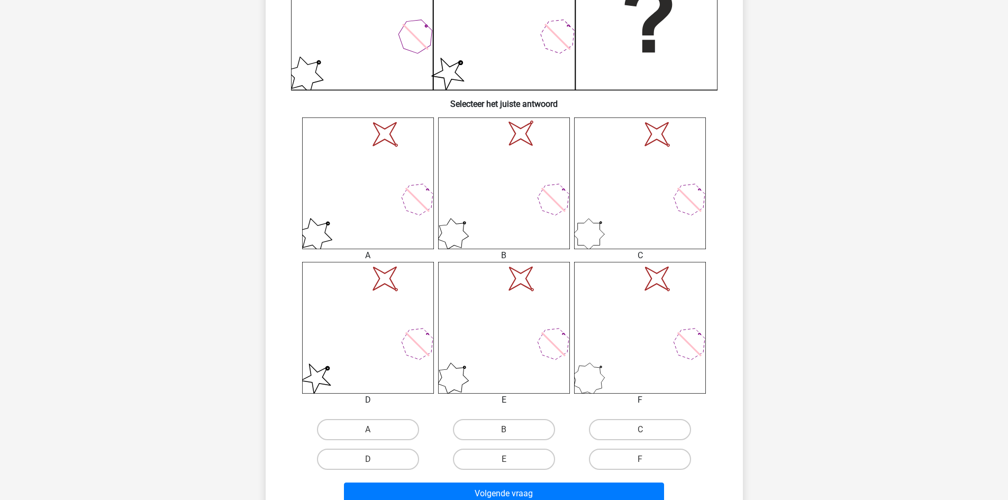
scroll to position [318, 0]
click at [397, 457] on label "D" at bounding box center [368, 458] width 102 height 21
click at [375, 459] on input "D" at bounding box center [371, 462] width 7 height 7
radio input "true"
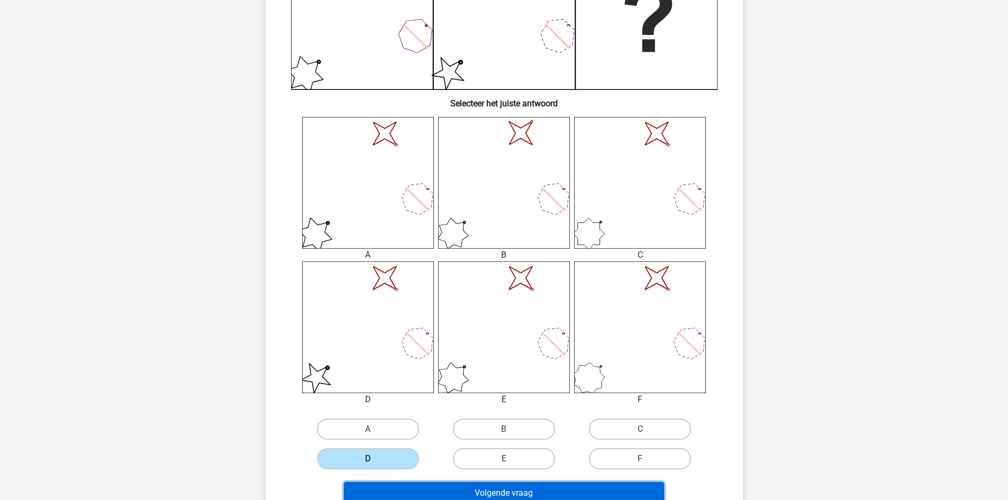
click at [457, 496] on button "Volgende vraag" at bounding box center [504, 493] width 320 height 22
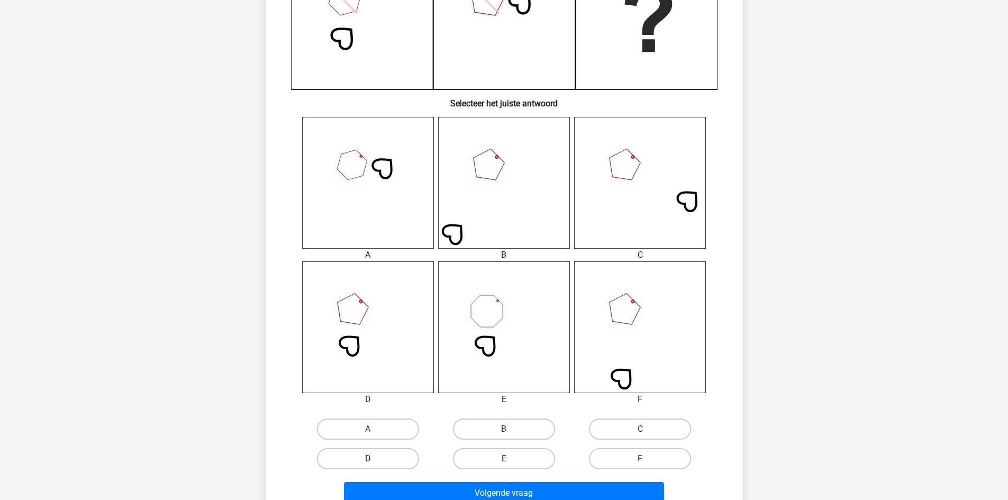
click at [371, 456] on label "D" at bounding box center [368, 458] width 102 height 21
click at [371, 459] on input "D" at bounding box center [371, 462] width 7 height 7
radio input "true"
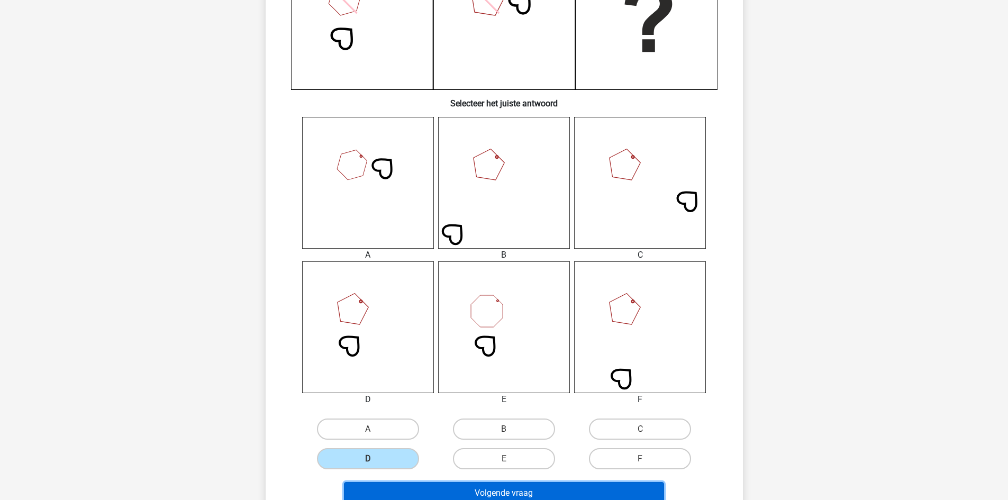
click at [473, 490] on button "Volgende vraag" at bounding box center [504, 493] width 320 height 22
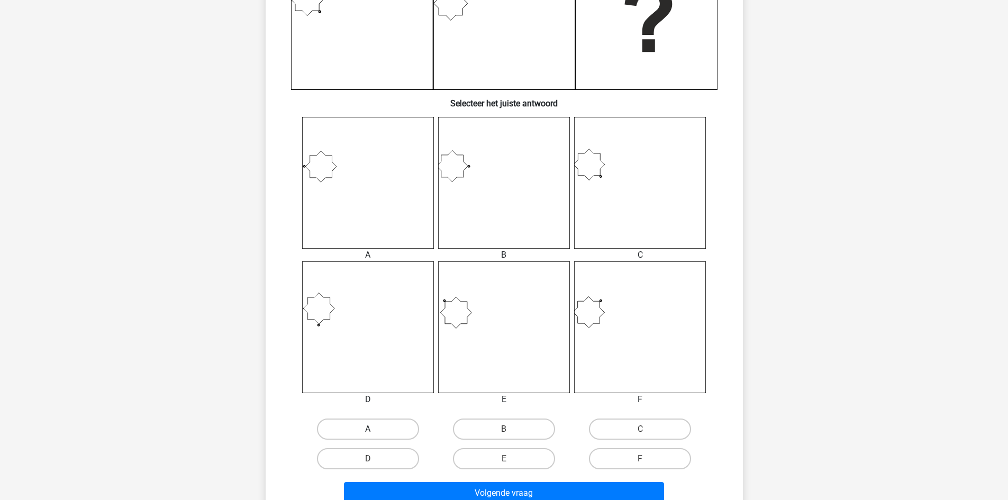
click at [377, 427] on label "A" at bounding box center [368, 429] width 102 height 21
click at [375, 429] on input "A" at bounding box center [371, 432] width 7 height 7
radio input "true"
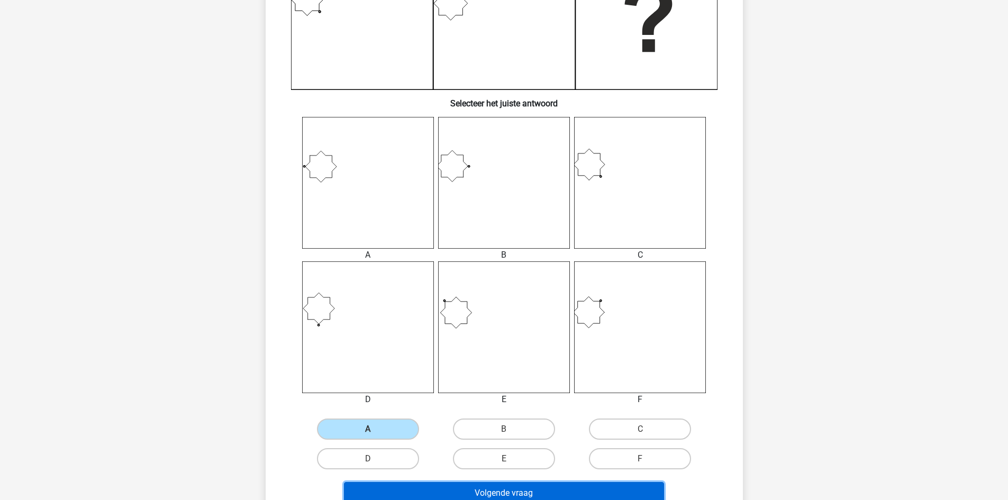
click at [480, 491] on button "Volgende vraag" at bounding box center [504, 493] width 320 height 22
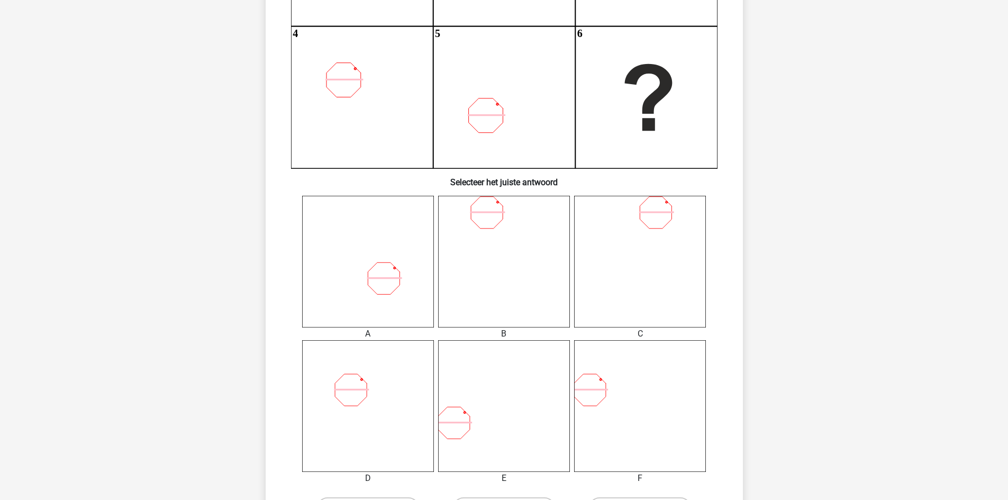
scroll to position [370, 0]
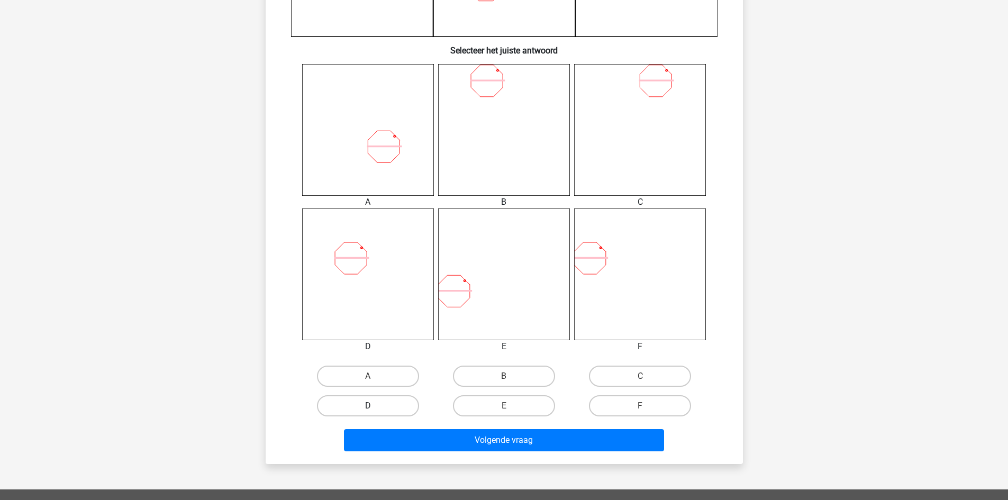
click at [398, 407] on label "D" at bounding box center [368, 405] width 102 height 21
click at [375, 407] on input "D" at bounding box center [371, 409] width 7 height 7
radio input "true"
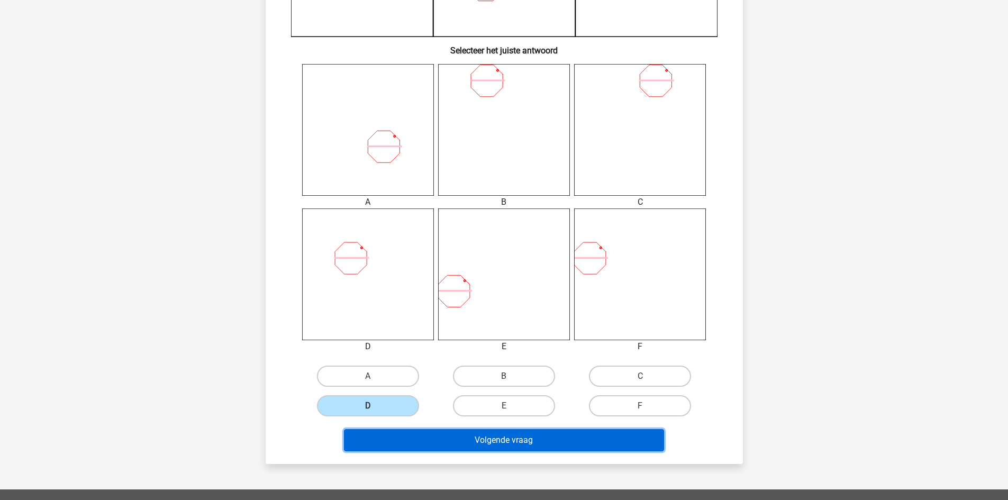
click at [460, 439] on button "Volgende vraag" at bounding box center [504, 440] width 320 height 22
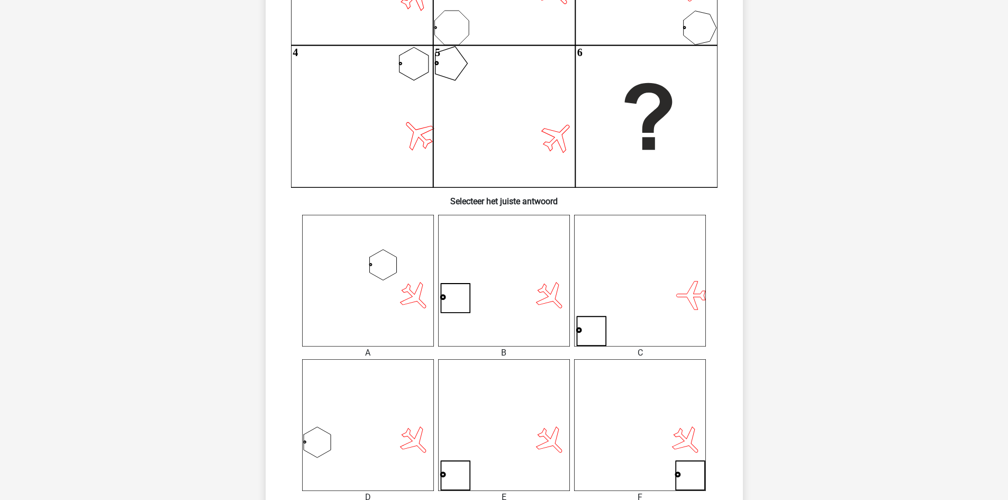
scroll to position [265, 0]
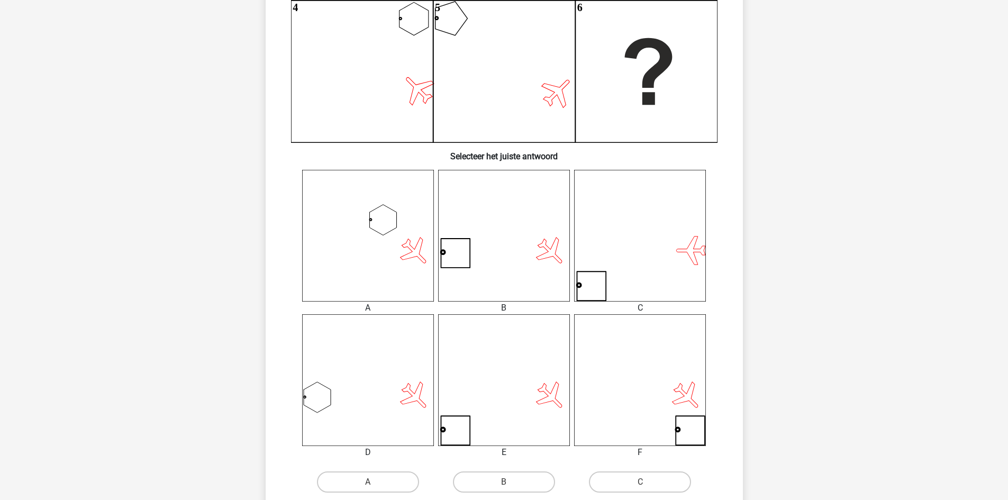
click at [505, 486] on input "B" at bounding box center [507, 485] width 7 height 7
radio input "true"
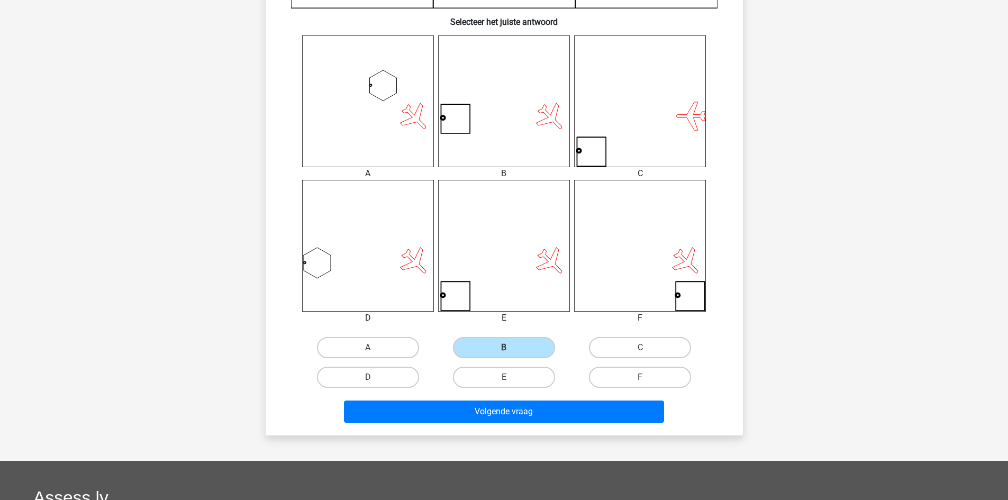
scroll to position [423, 0]
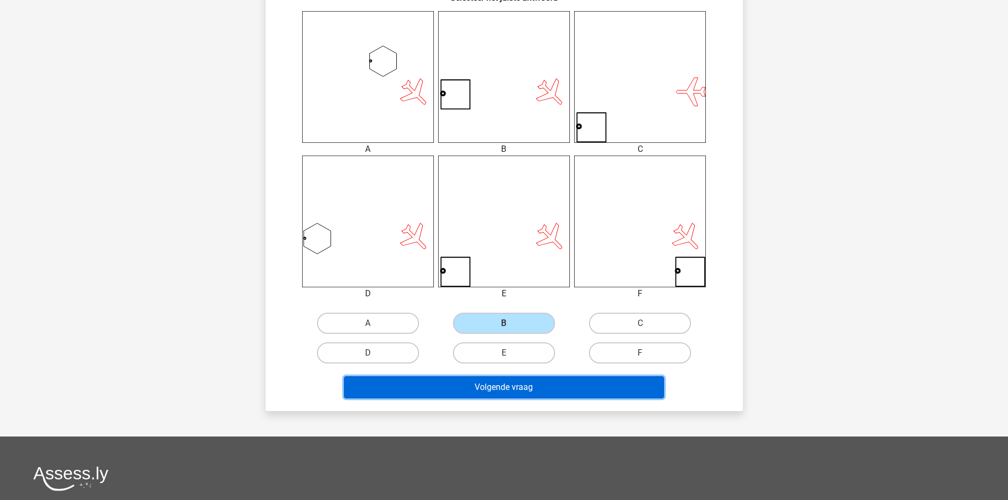
click at [512, 388] on button "Volgende vraag" at bounding box center [504, 387] width 320 height 22
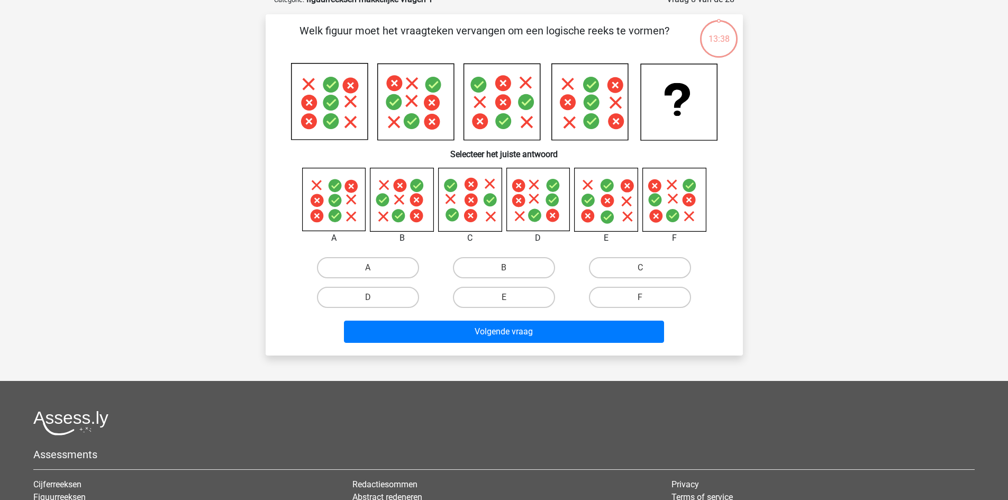
scroll to position [53, 0]
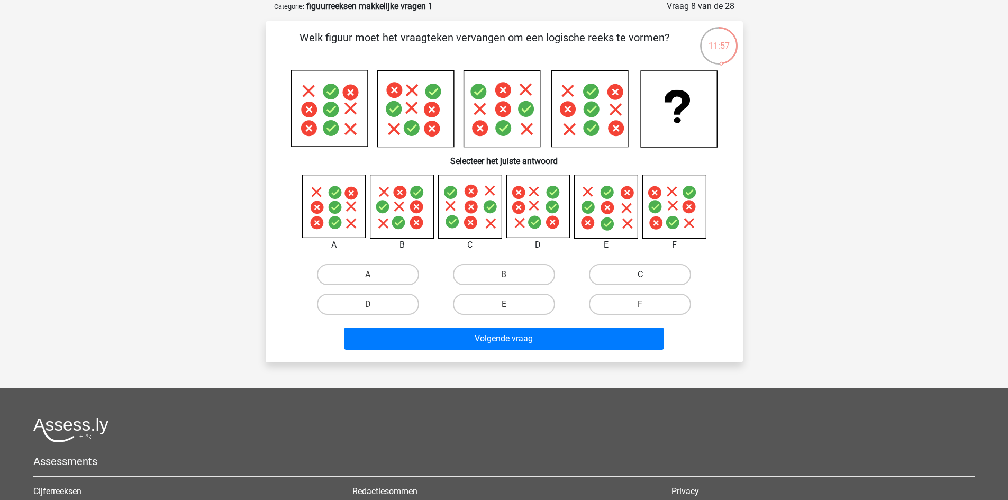
click at [624, 274] on label "C" at bounding box center [640, 274] width 102 height 21
click at [640, 275] on input "C" at bounding box center [643, 278] width 7 height 7
radio input "true"
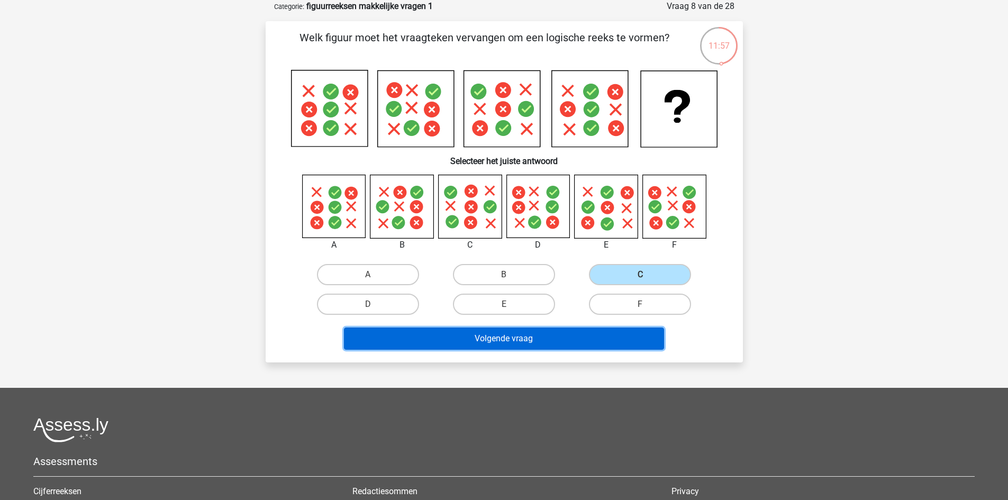
click at [532, 342] on button "Volgende vraag" at bounding box center [504, 339] width 320 height 22
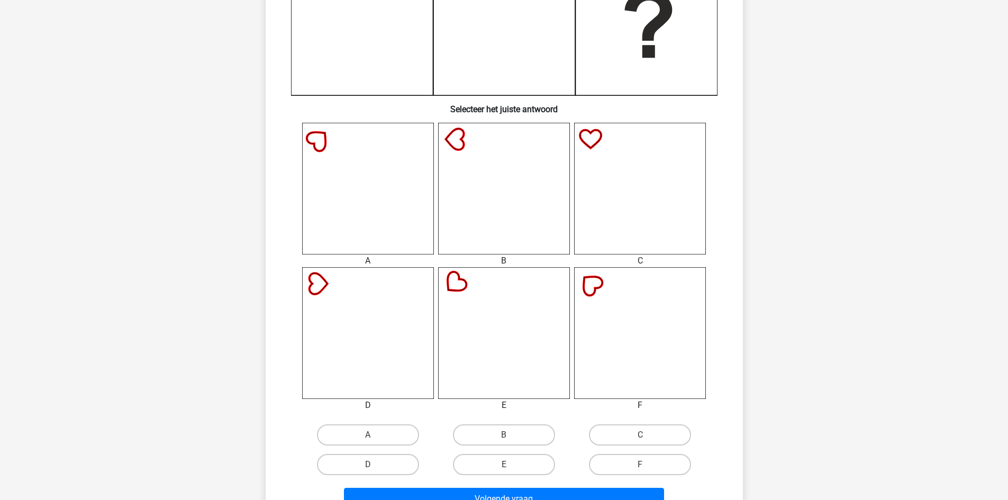
scroll to position [318, 0]
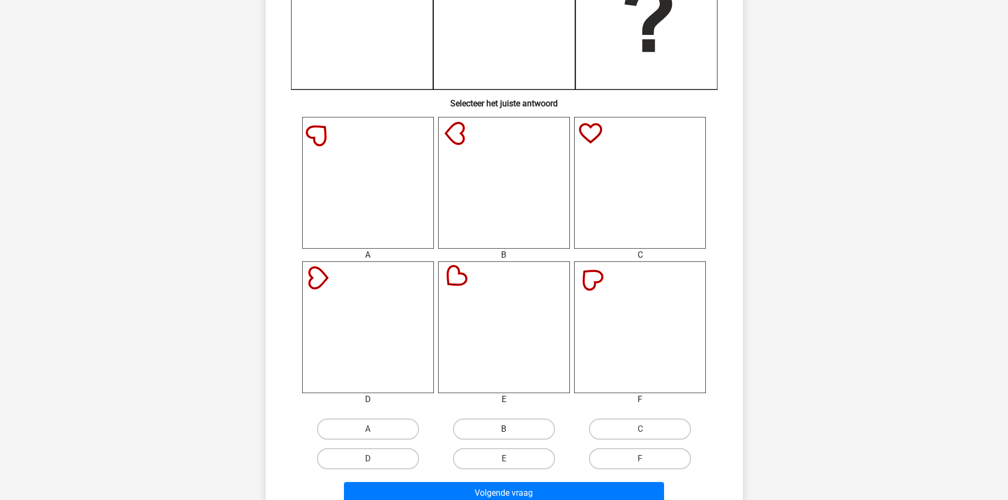
click at [504, 422] on label "B" at bounding box center [504, 429] width 102 height 21
click at [504, 429] on input "B" at bounding box center [507, 432] width 7 height 7
radio input "true"
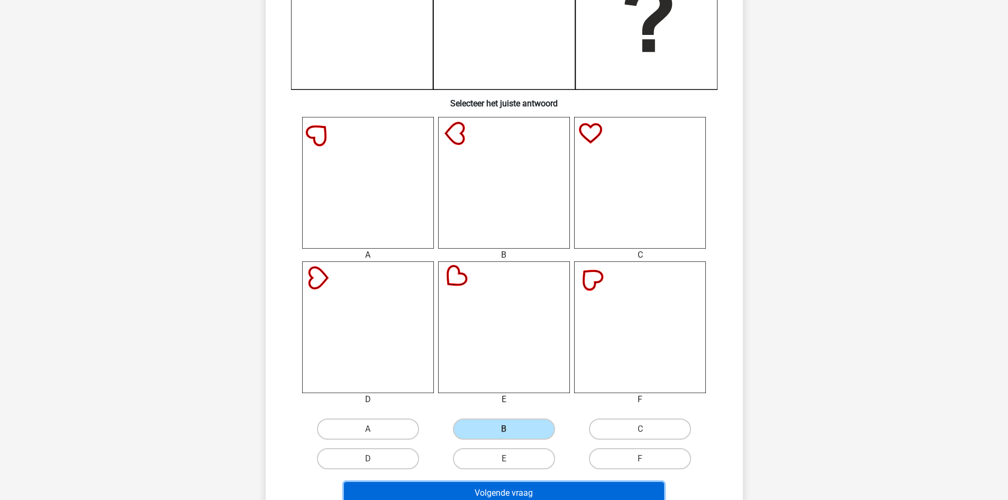
click at [490, 493] on button "Volgende vraag" at bounding box center [504, 493] width 320 height 22
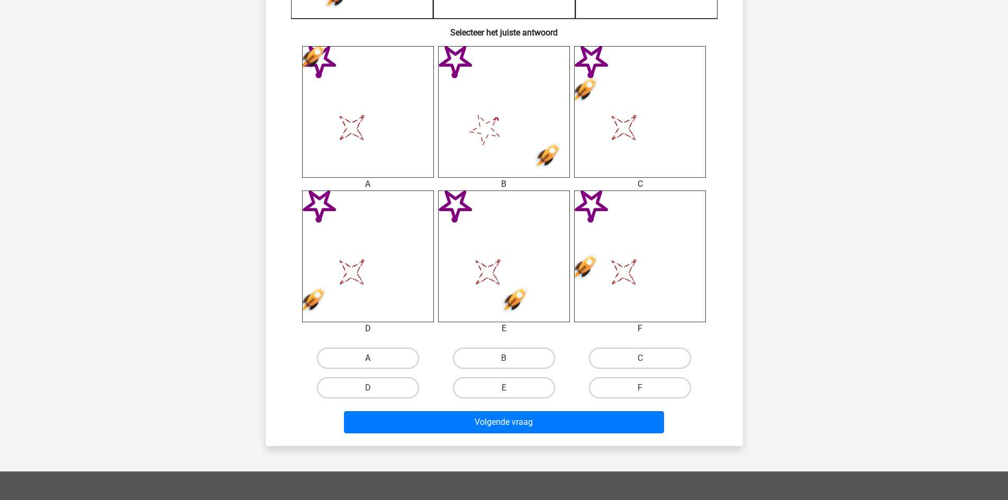
scroll to position [423, 0]
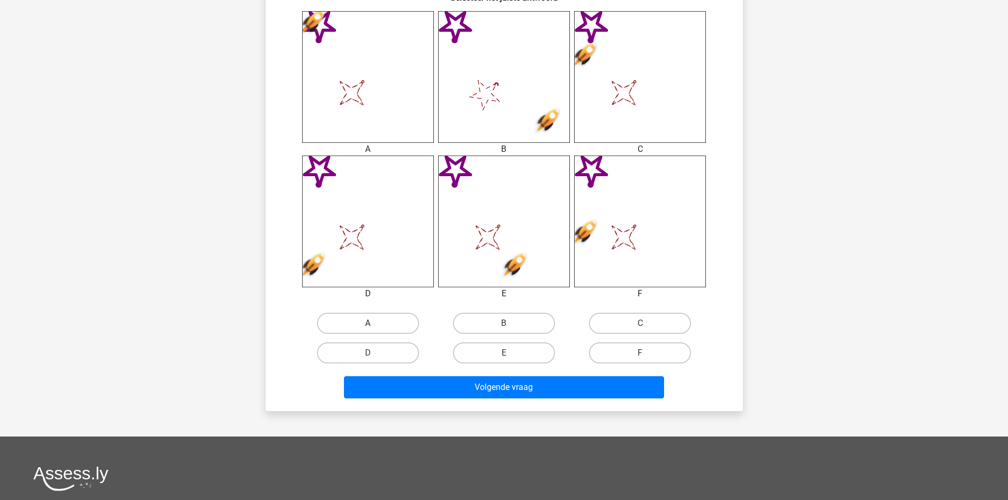
click at [366, 320] on label "A" at bounding box center [368, 323] width 102 height 21
click at [368, 323] on input "A" at bounding box center [371, 326] width 7 height 7
radio input "true"
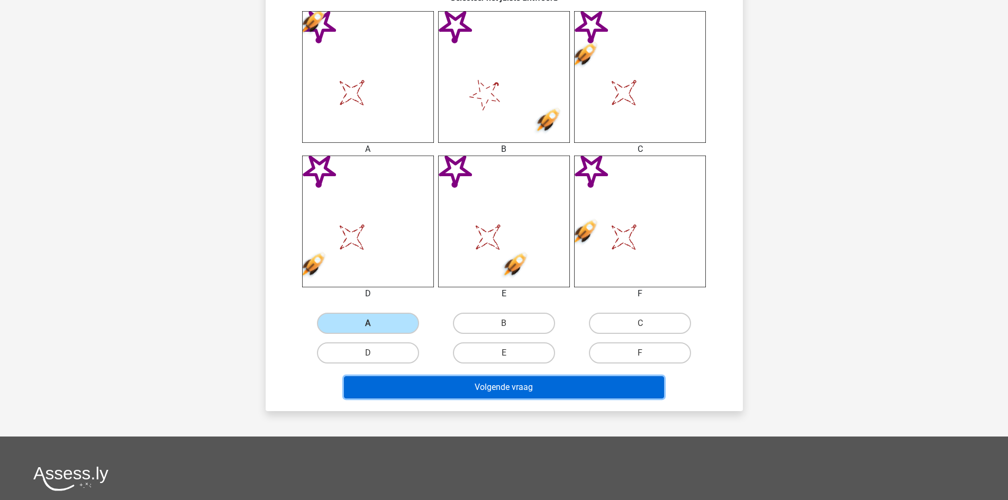
click at [476, 384] on button "Volgende vraag" at bounding box center [504, 387] width 320 height 22
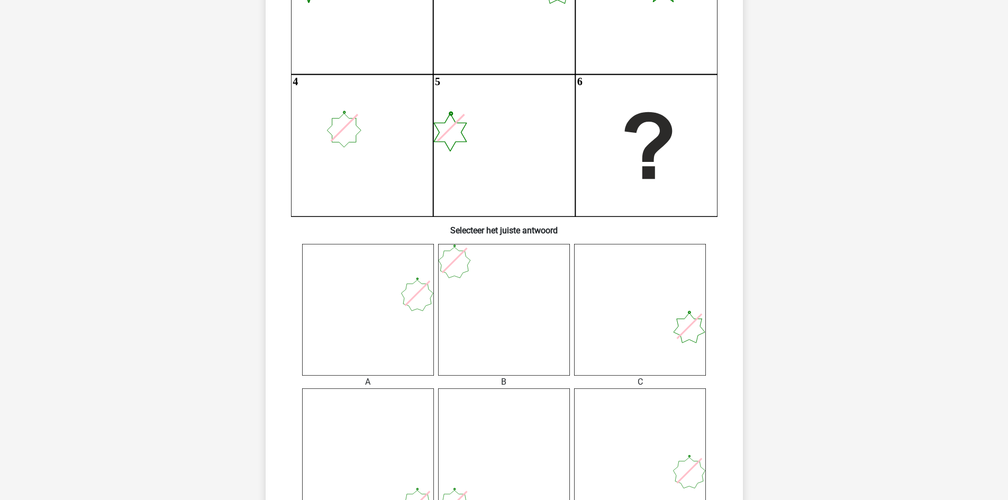
scroll to position [265, 0]
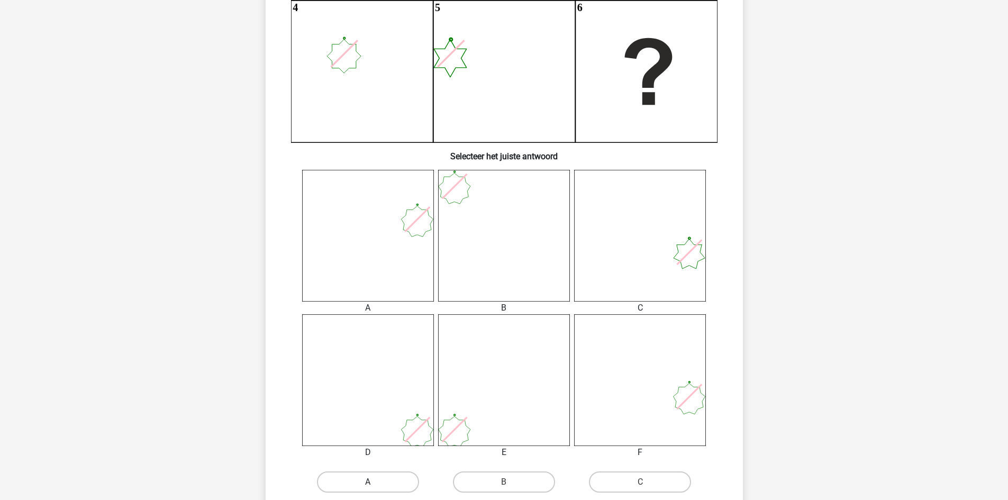
click at [371, 479] on label "A" at bounding box center [368, 482] width 102 height 21
click at [371, 482] on input "A" at bounding box center [371, 485] width 7 height 7
radio input "true"
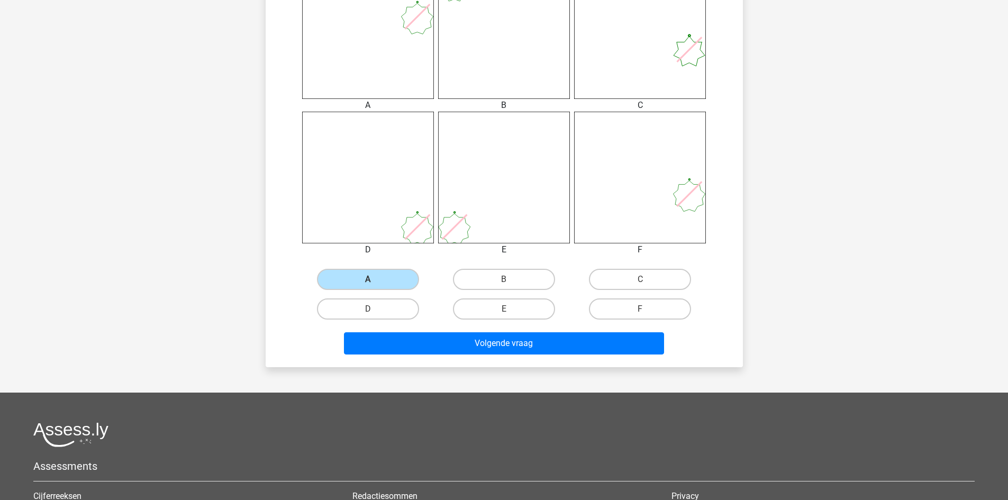
scroll to position [476, 0]
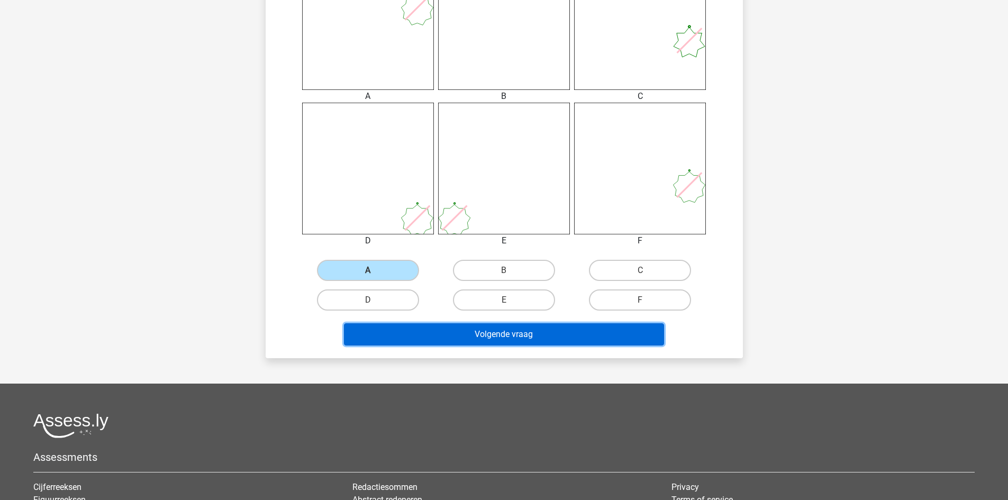
click at [520, 335] on button "Volgende vraag" at bounding box center [504, 334] width 320 height 22
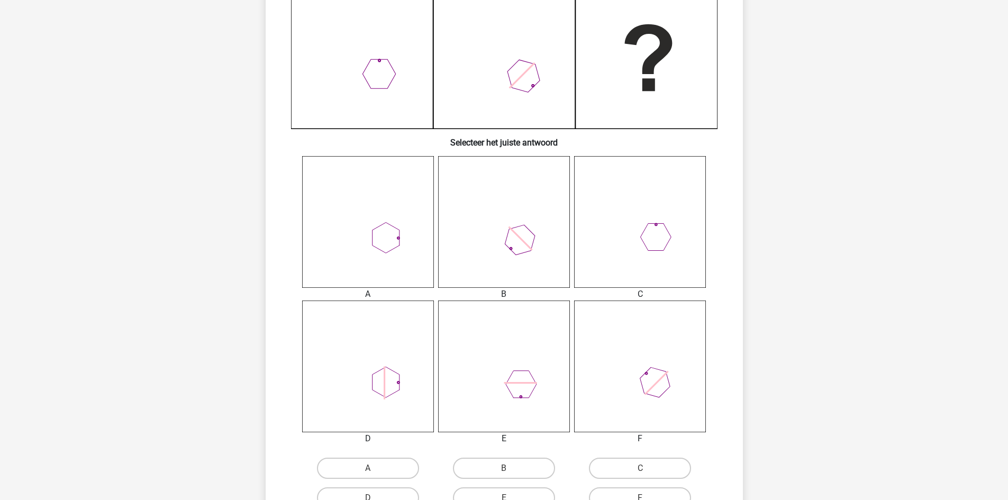
scroll to position [318, 0]
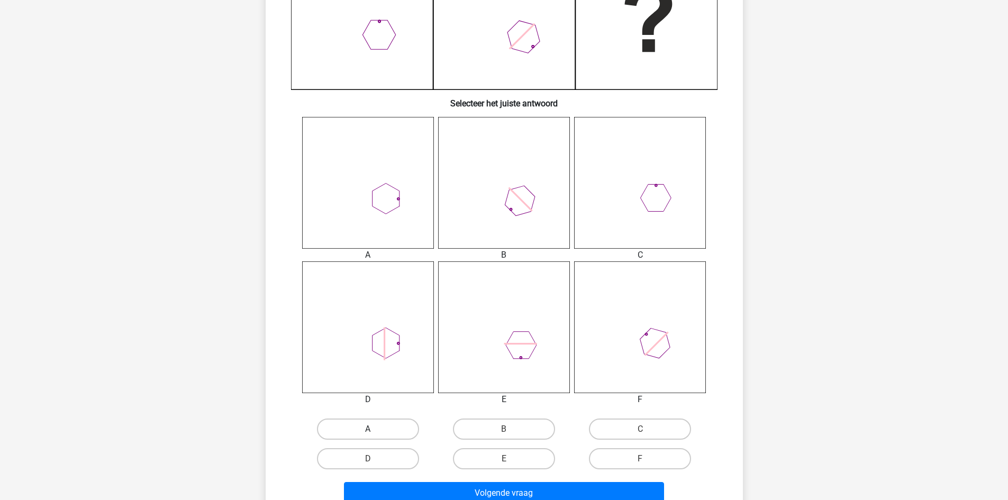
click at [381, 425] on label "A" at bounding box center [368, 429] width 102 height 21
click at [375, 429] on input "A" at bounding box center [371, 432] width 7 height 7
radio input "true"
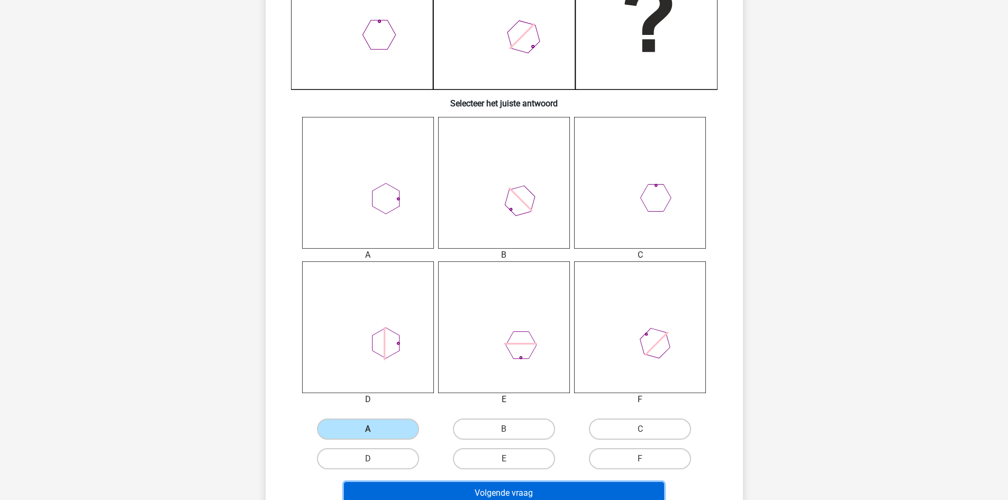
click at [503, 490] on button "Volgende vraag" at bounding box center [504, 493] width 320 height 22
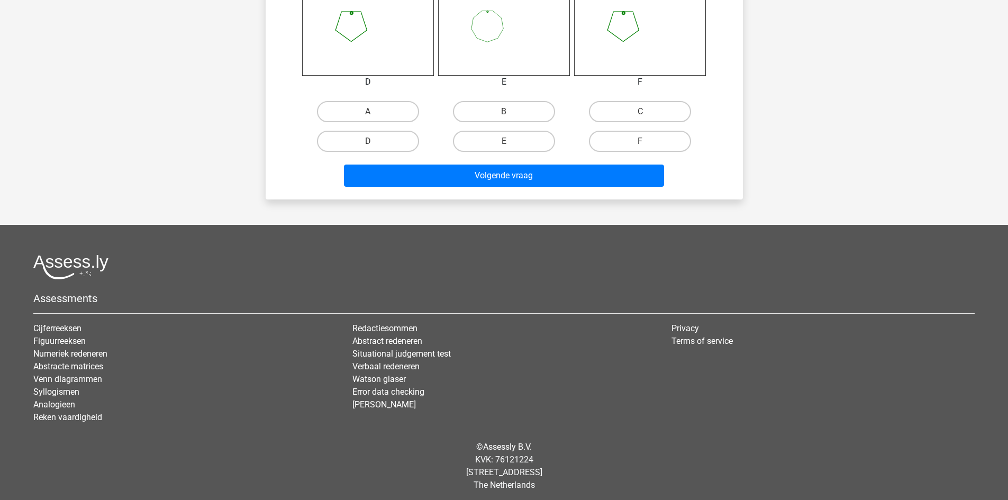
scroll to position [639, 0]
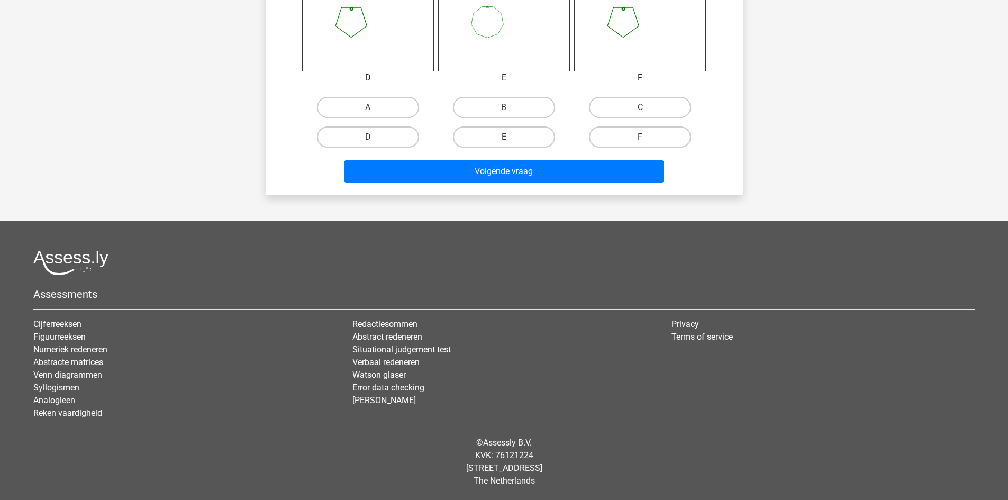
click at [50, 322] on link "Cijferreeksen" at bounding box center [57, 324] width 48 height 10
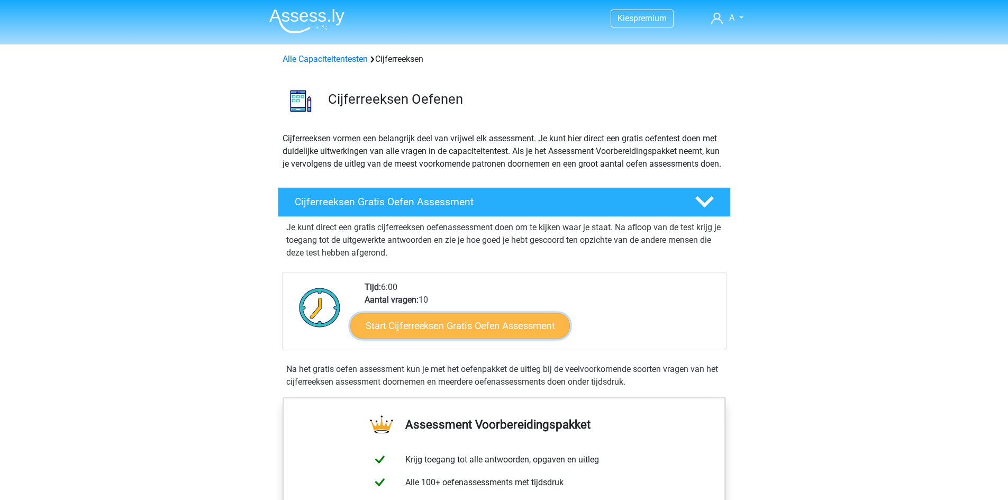
click at [456, 338] on link "Start Cijferreeksen Gratis Oefen Assessment" at bounding box center [460, 325] width 220 height 25
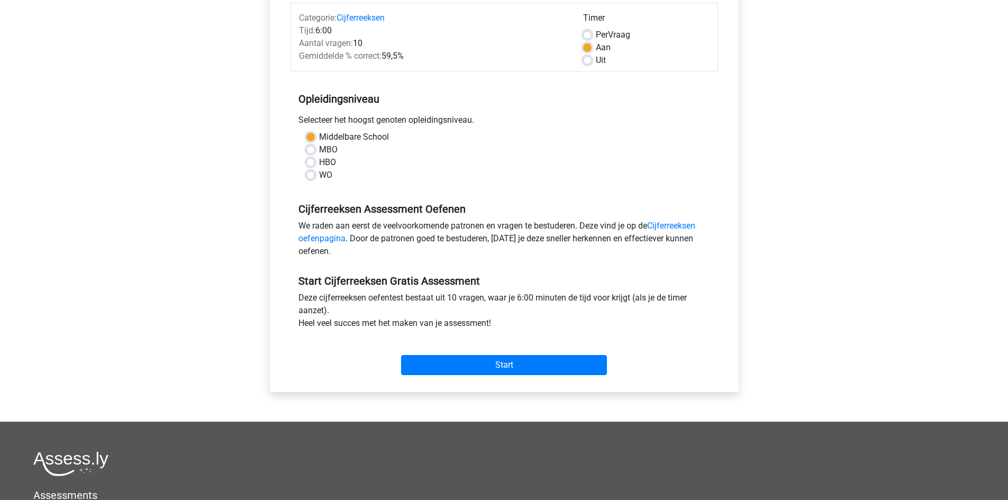
scroll to position [159, 0]
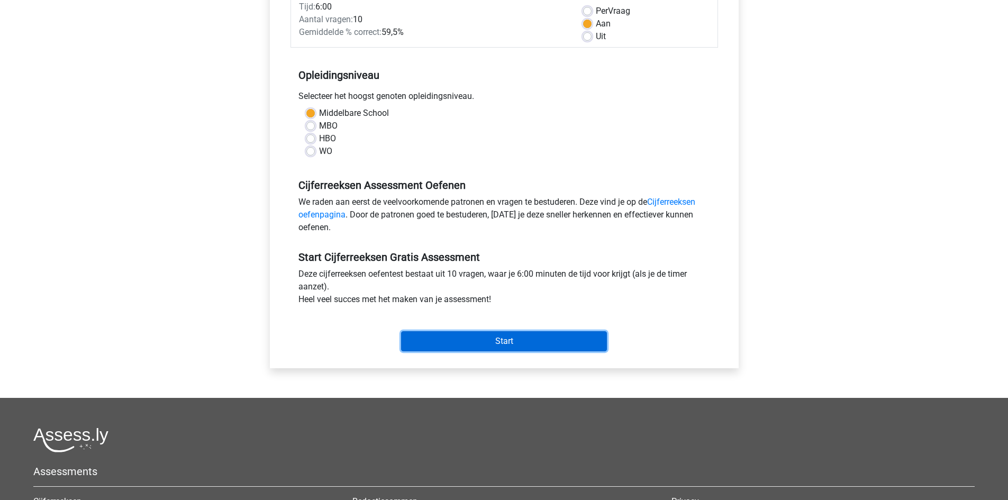
click at [488, 335] on input "Start" at bounding box center [504, 341] width 206 height 20
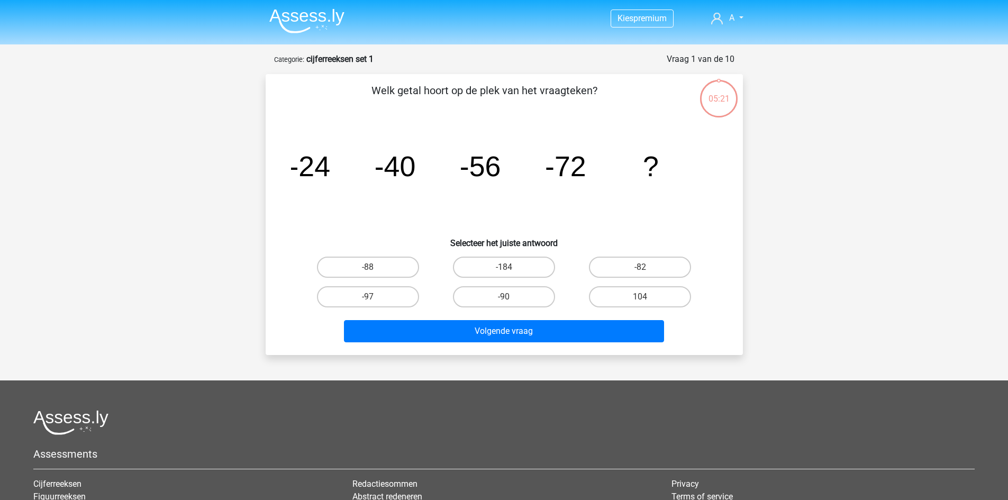
click at [374, 271] on input "-88" at bounding box center [371, 270] width 7 height 7
radio input "true"
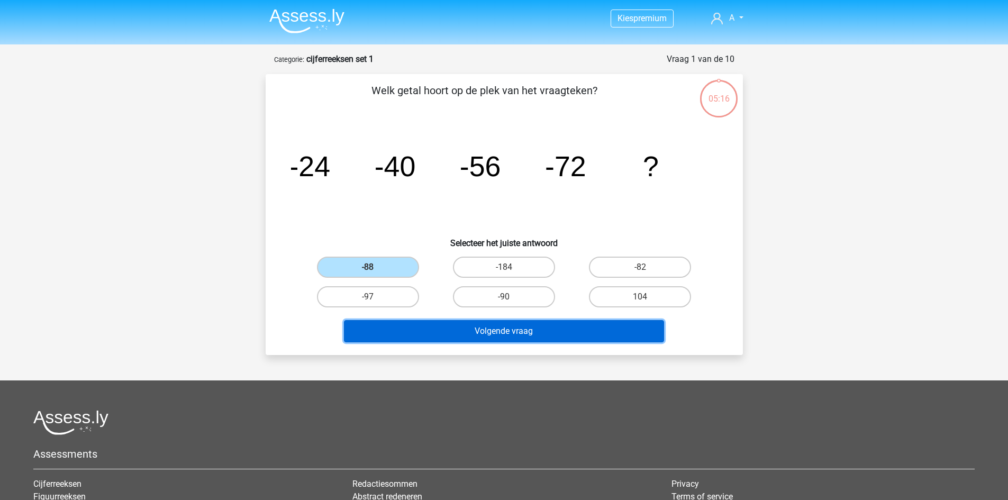
click at [503, 331] on button "Volgende vraag" at bounding box center [504, 331] width 320 height 22
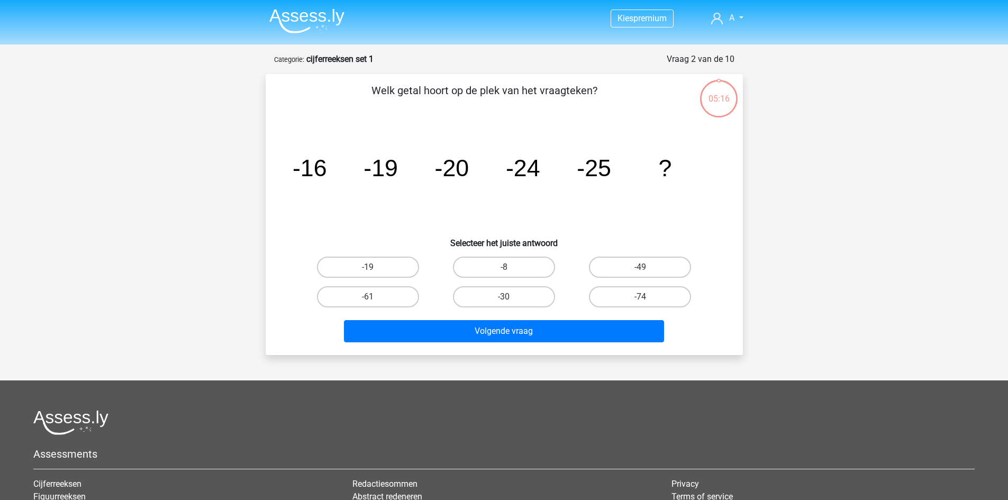
scroll to position [53, 0]
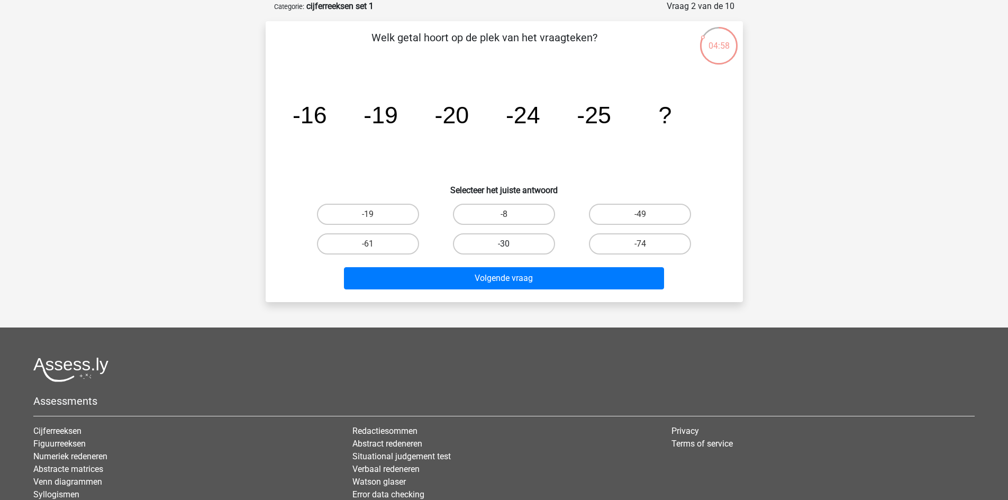
click at [511, 242] on label "-30" at bounding box center [504, 243] width 102 height 21
click at [511, 244] on input "-30" at bounding box center [507, 247] width 7 height 7
radio input "true"
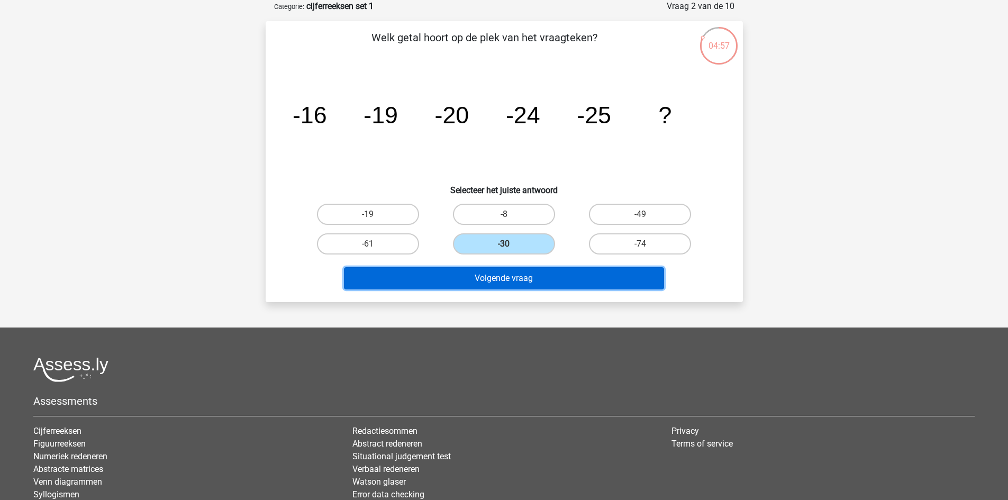
click at [494, 275] on button "Volgende vraag" at bounding box center [504, 278] width 320 height 22
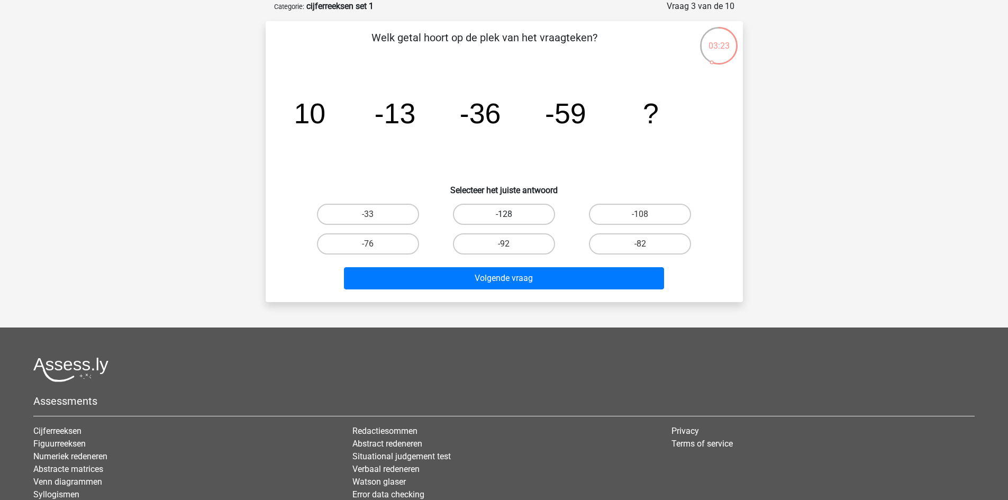
click at [502, 216] on label "-128" at bounding box center [504, 214] width 102 height 21
click at [504, 216] on input "-128" at bounding box center [507, 217] width 7 height 7
radio input "true"
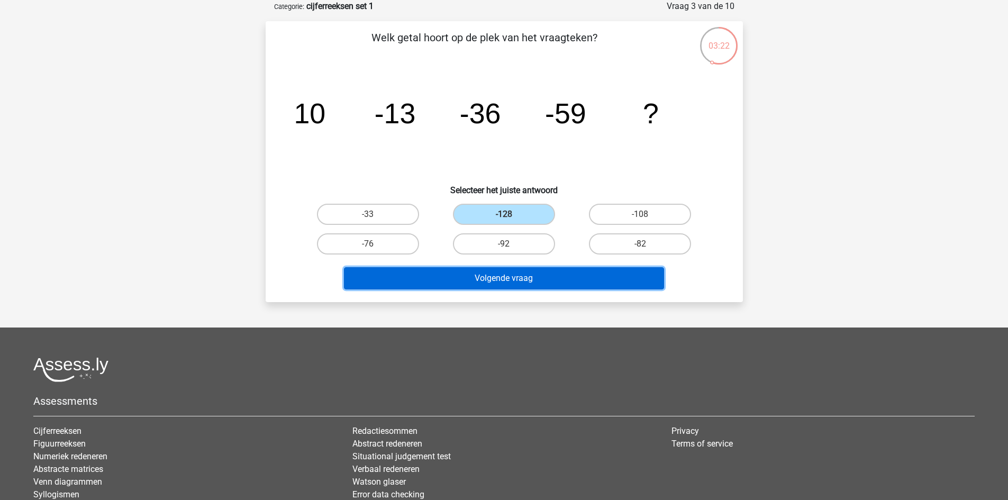
click at [492, 280] on button "Volgende vraag" at bounding box center [504, 278] width 320 height 22
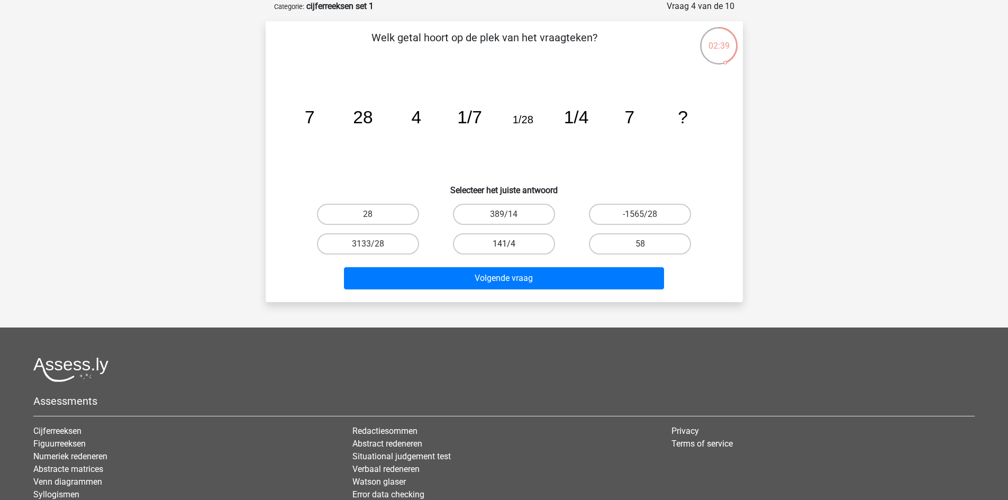
click at [498, 239] on label "141/4" at bounding box center [504, 243] width 102 height 21
click at [504, 244] on input "141/4" at bounding box center [507, 247] width 7 height 7
radio input "true"
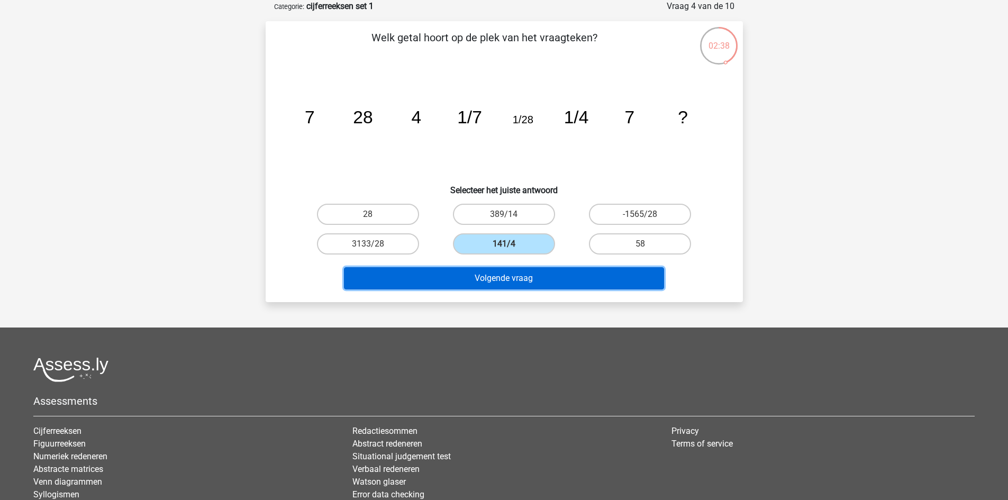
click at [463, 278] on button "Volgende vraag" at bounding box center [504, 278] width 320 height 22
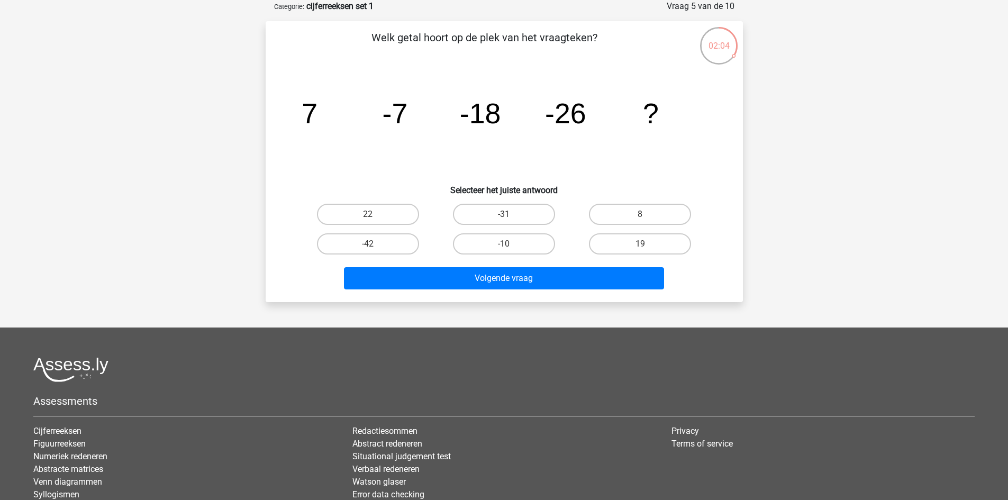
click at [510, 217] on input "-31" at bounding box center [507, 217] width 7 height 7
radio input "true"
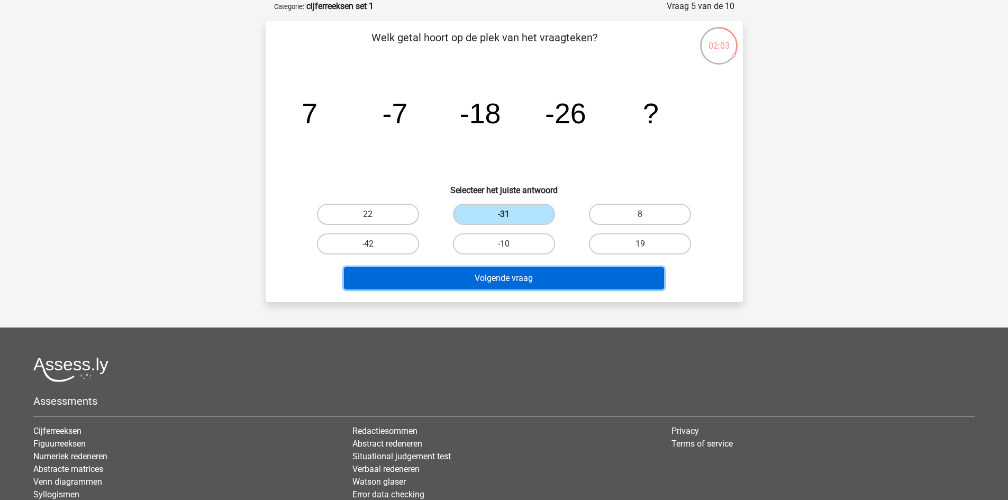
click at [487, 279] on button "Volgende vraag" at bounding box center [504, 278] width 320 height 22
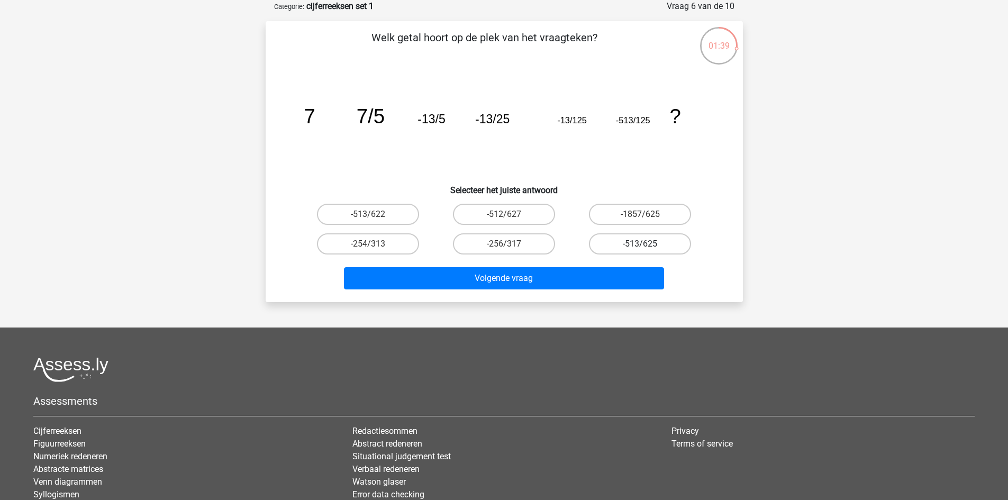
drag, startPoint x: 630, startPoint y: 238, endPoint x: 621, endPoint y: 243, distance: 10.2
click at [629, 239] on label "-513/625" at bounding box center [640, 243] width 102 height 21
click at [640, 244] on input "-513/625" at bounding box center [643, 247] width 7 height 7
radio input "true"
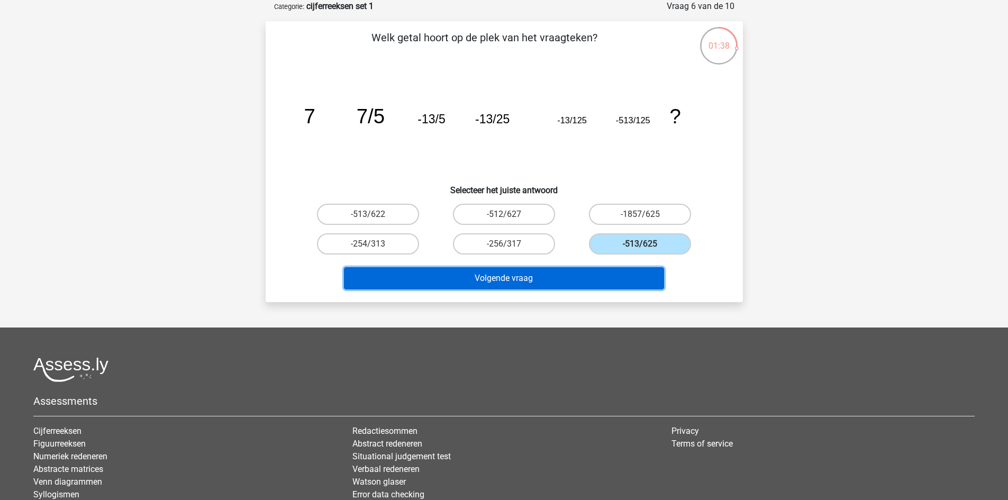
click at [502, 277] on button "Volgende vraag" at bounding box center [504, 278] width 320 height 22
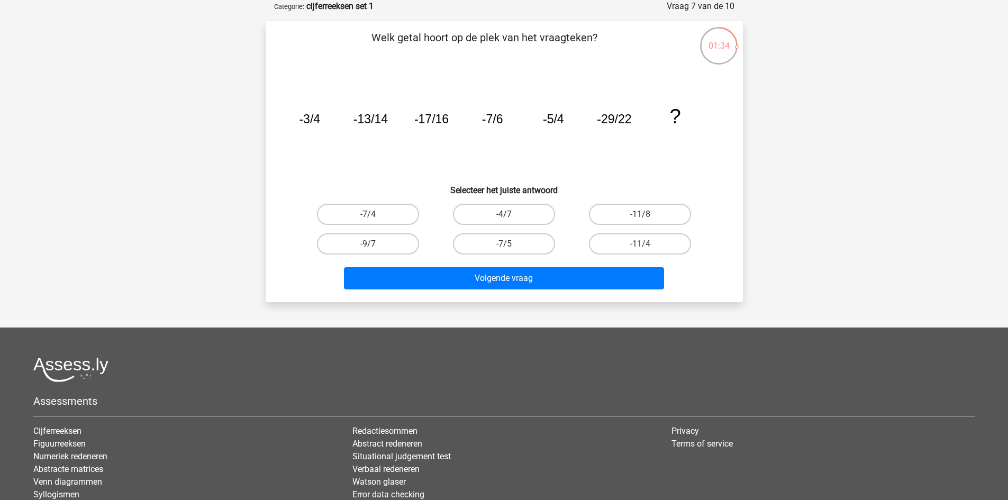
click at [502, 214] on label "-4/7" at bounding box center [504, 214] width 102 height 21
click at [504, 214] on input "-4/7" at bounding box center [507, 217] width 7 height 7
radio input "true"
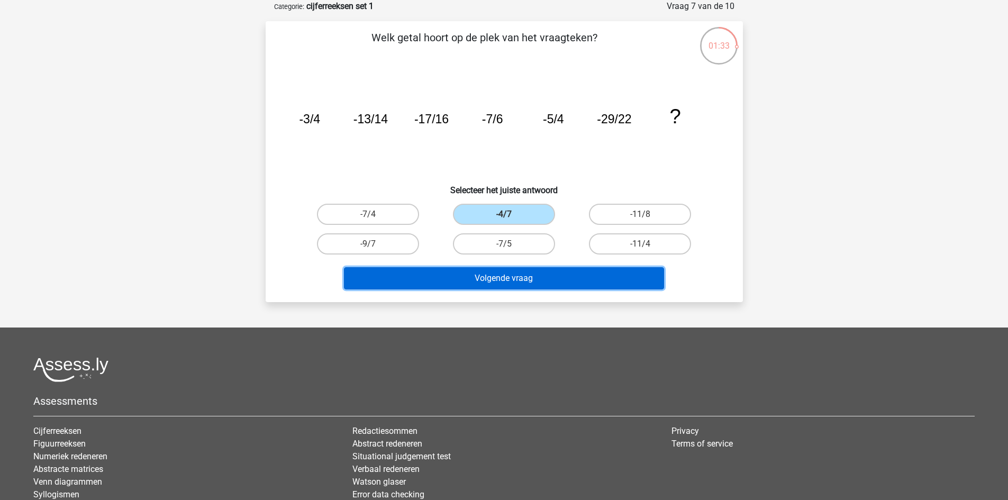
click at [481, 276] on button "Volgende vraag" at bounding box center [504, 278] width 320 height 22
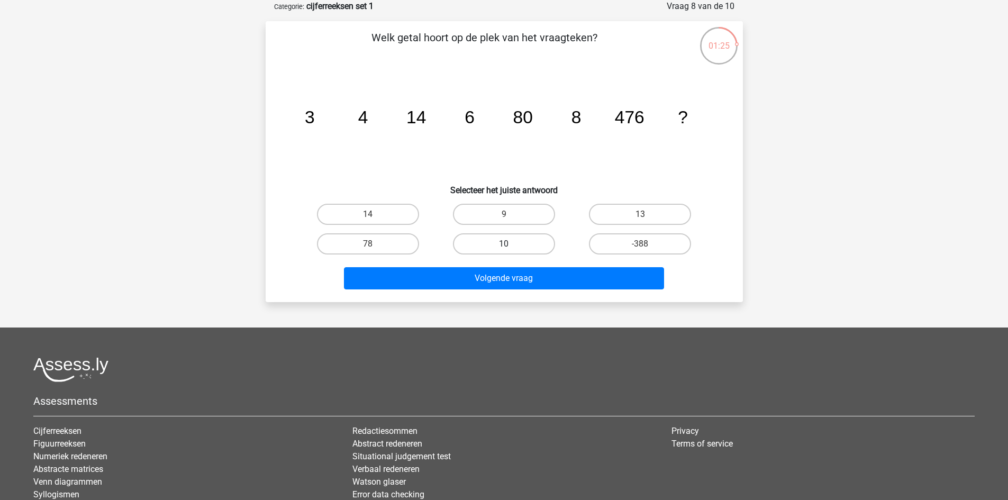
click at [499, 244] on label "10" at bounding box center [504, 243] width 102 height 21
click at [504, 244] on input "10" at bounding box center [507, 247] width 7 height 7
radio input "true"
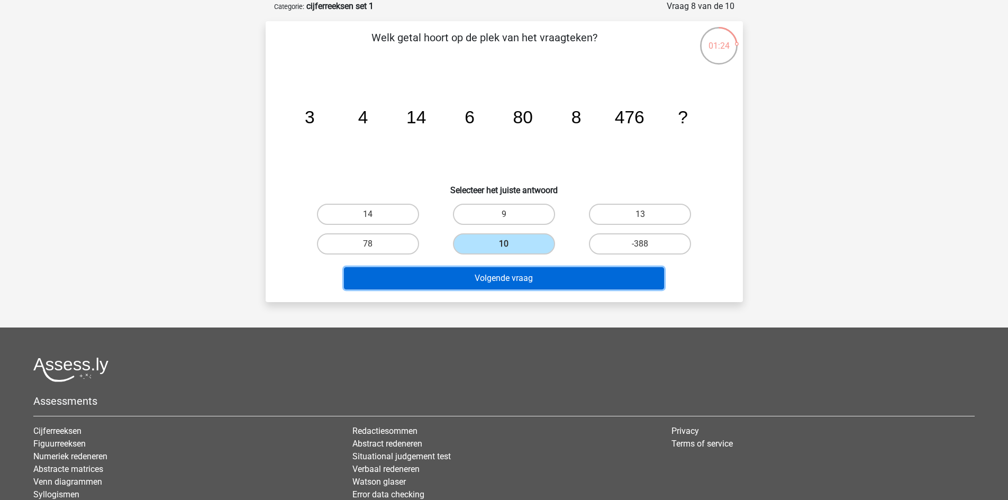
click at [489, 275] on button "Volgende vraag" at bounding box center [504, 278] width 320 height 22
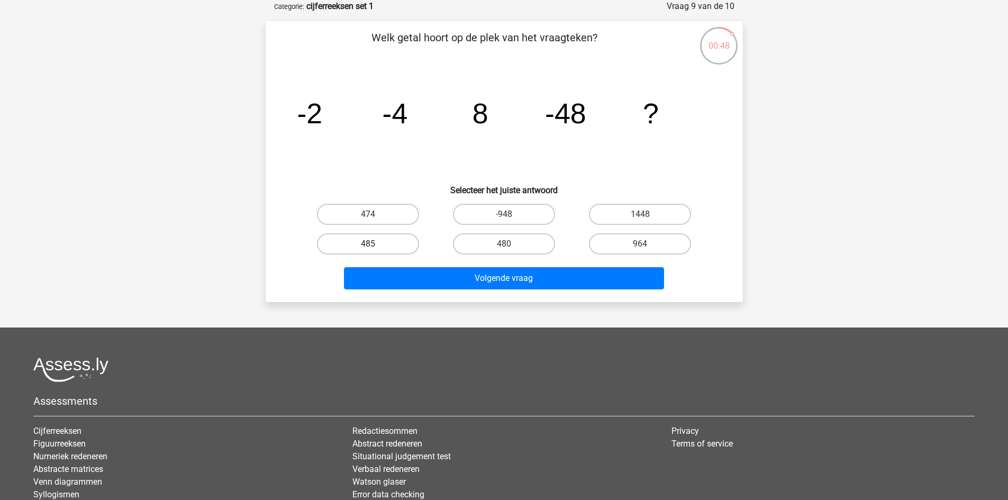
click at [378, 240] on label "485" at bounding box center [368, 243] width 102 height 21
click at [375, 244] on input "485" at bounding box center [371, 247] width 7 height 7
radio input "true"
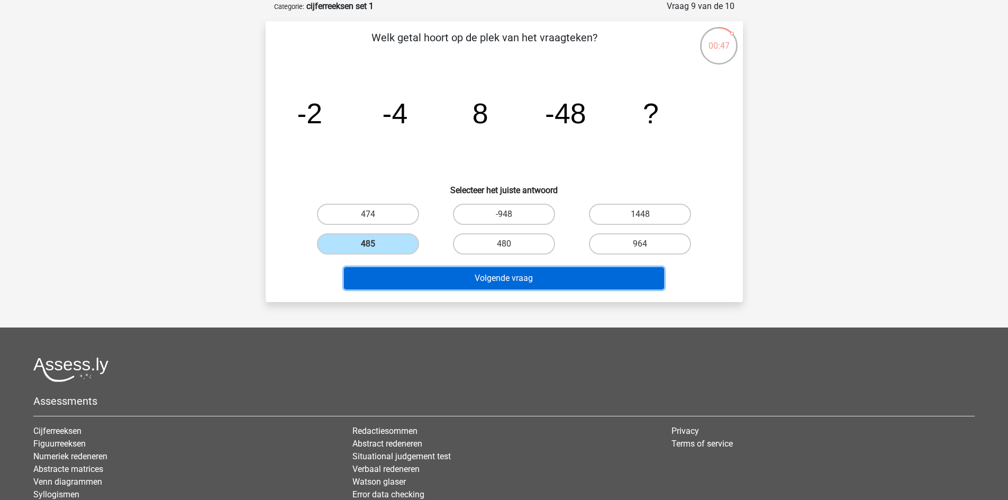
click at [469, 278] on button "Volgende vraag" at bounding box center [504, 278] width 320 height 22
click at [505, 278] on button "Resultaten" at bounding box center [504, 278] width 320 height 22
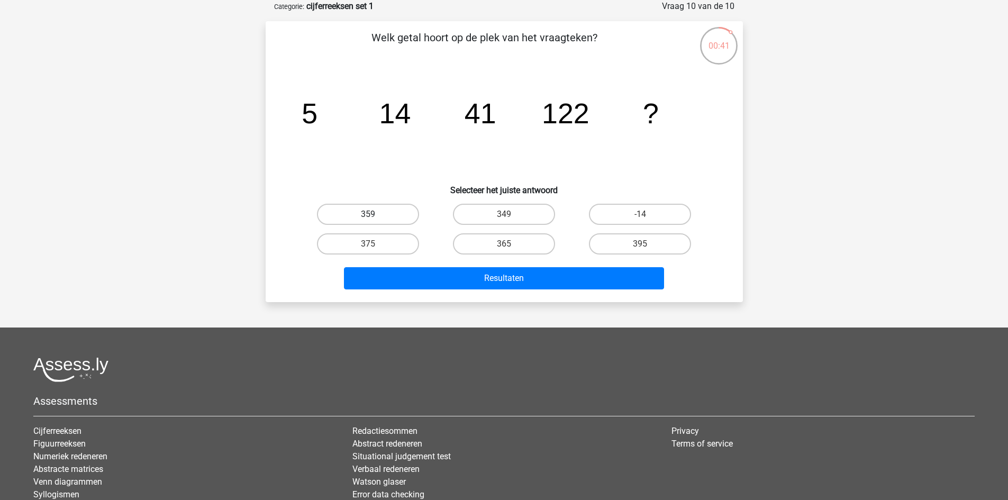
click at [392, 215] on label "359" at bounding box center [368, 214] width 102 height 21
click at [375, 215] on input "359" at bounding box center [371, 217] width 7 height 7
radio input "true"
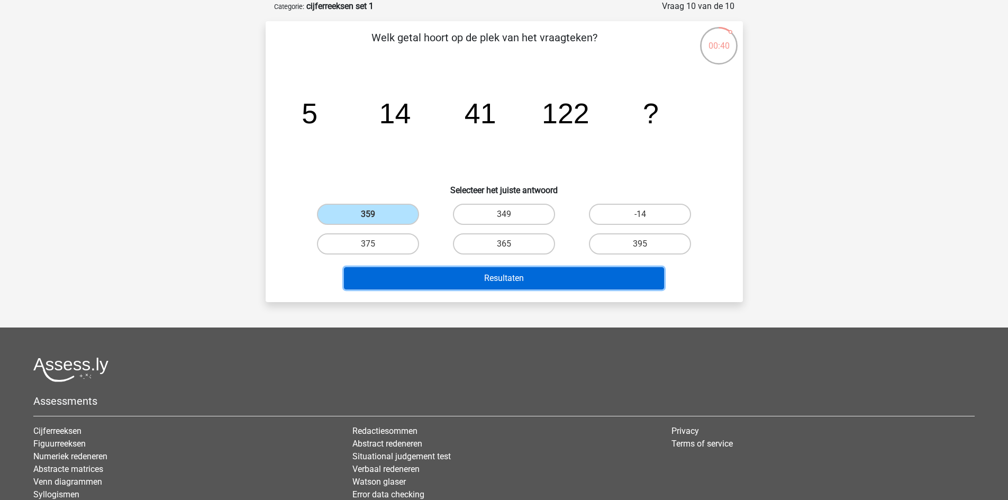
click at [490, 274] on button "Resultaten" at bounding box center [504, 278] width 320 height 22
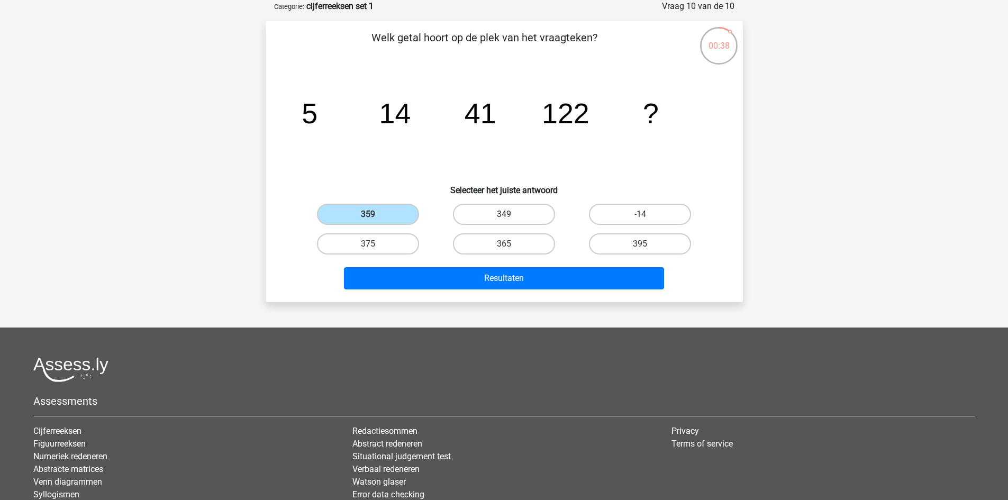
click at [501, 214] on label "349" at bounding box center [504, 214] width 102 height 21
click at [504, 214] on input "349" at bounding box center [507, 217] width 7 height 7
radio input "true"
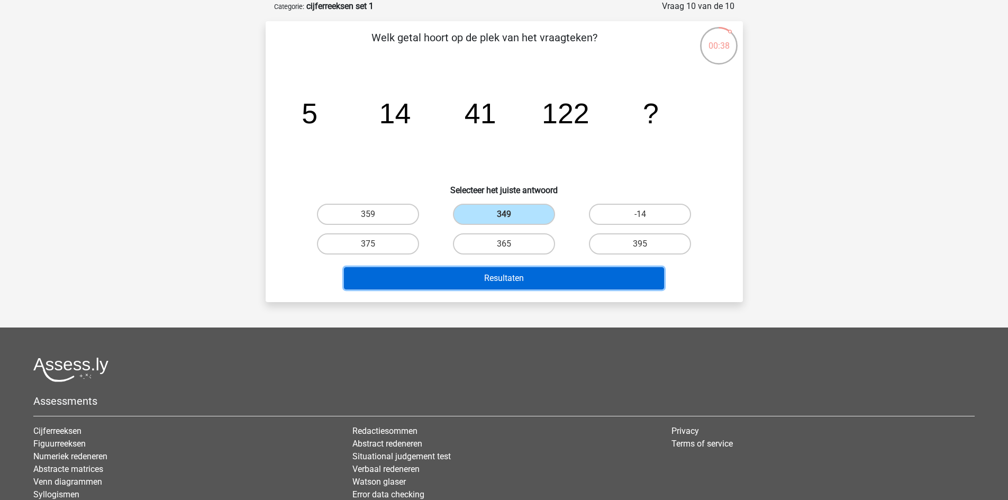
click at [486, 278] on button "Resultaten" at bounding box center [504, 278] width 320 height 22
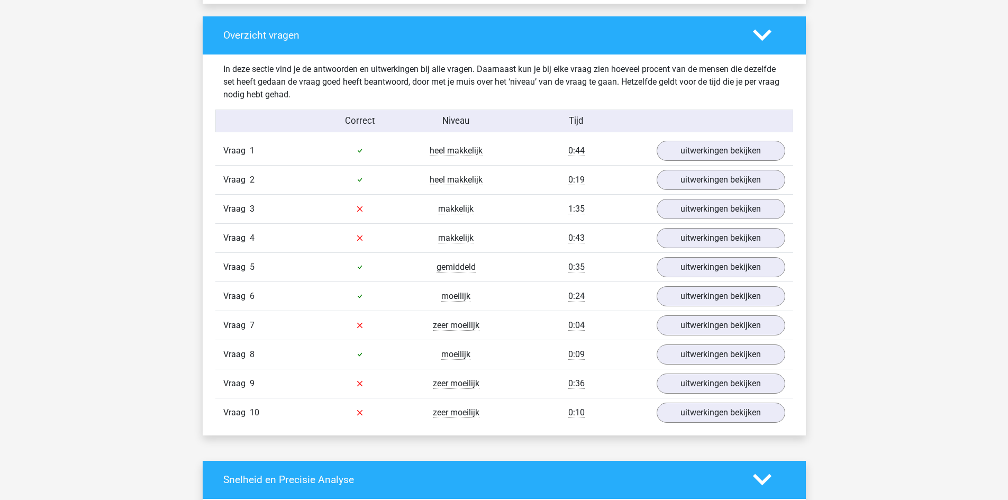
scroll to position [794, 0]
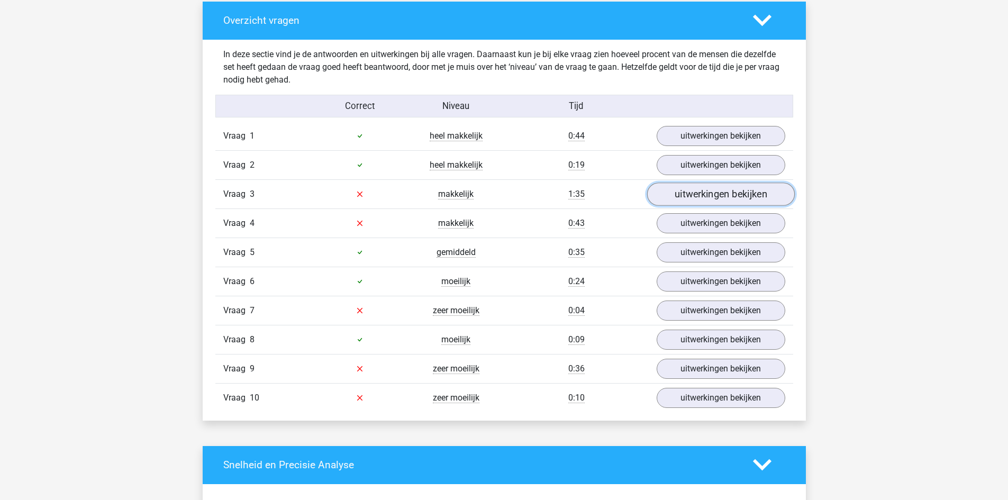
click at [668, 193] on link "uitwerkingen bekijken" at bounding box center [721, 194] width 148 height 23
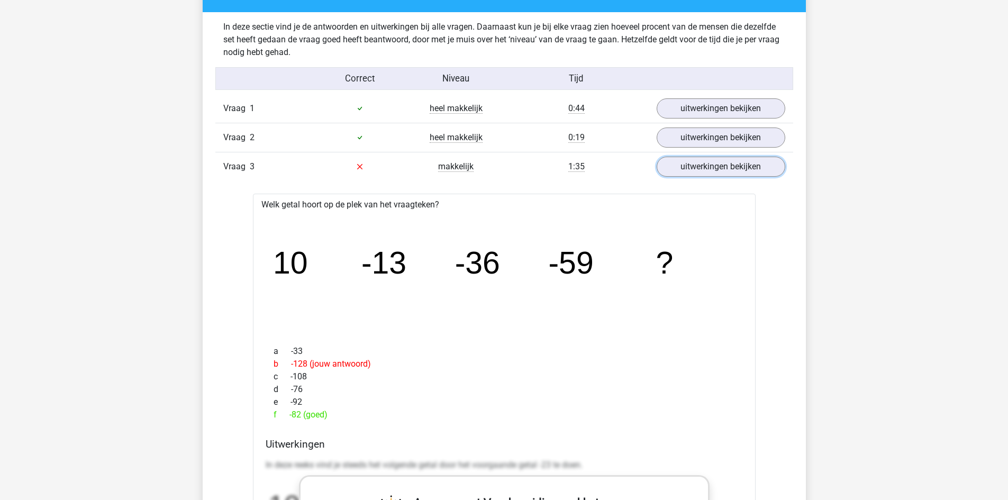
scroll to position [900, 0]
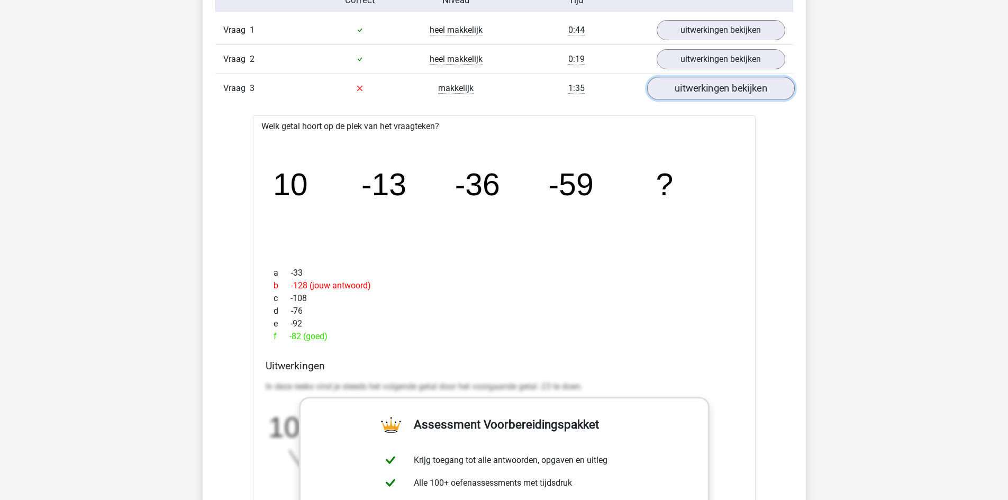
click at [745, 90] on link "uitwerkingen bekijken" at bounding box center [721, 88] width 148 height 23
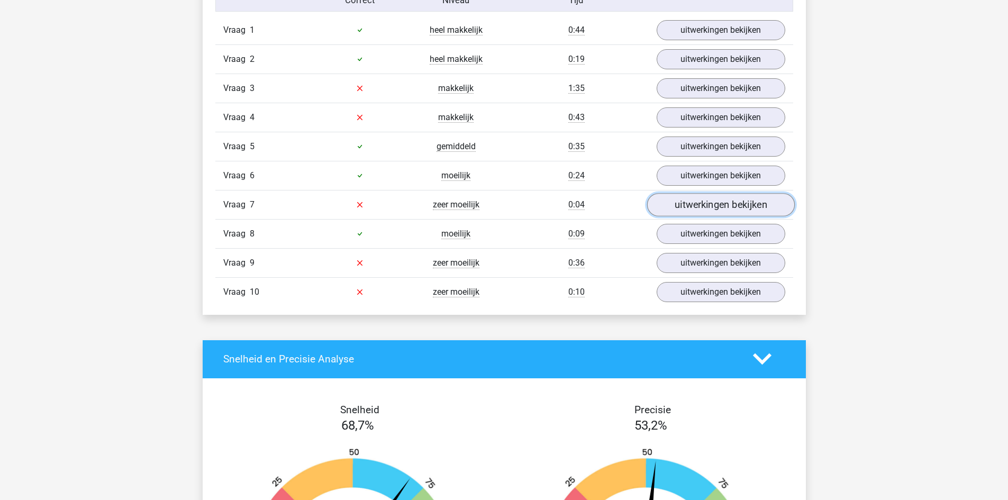
click at [678, 207] on link "uitwerkingen bekijken" at bounding box center [721, 204] width 148 height 23
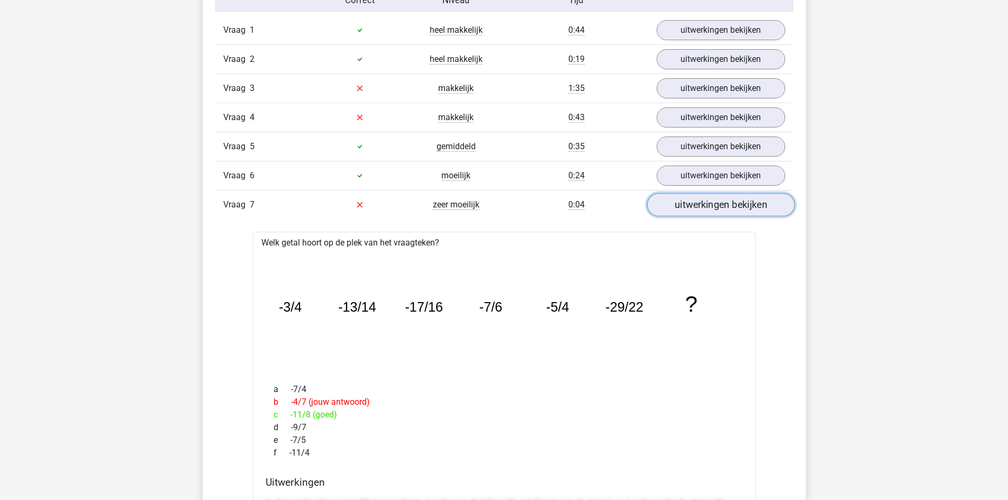
click at [708, 208] on link "uitwerkingen bekijken" at bounding box center [721, 204] width 148 height 23
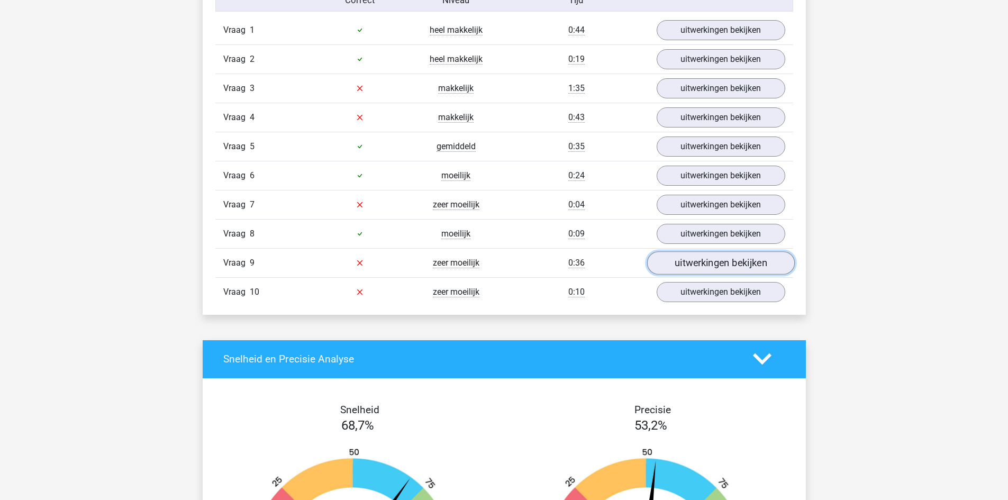
click at [696, 261] on link "uitwerkingen bekijken" at bounding box center [721, 262] width 148 height 23
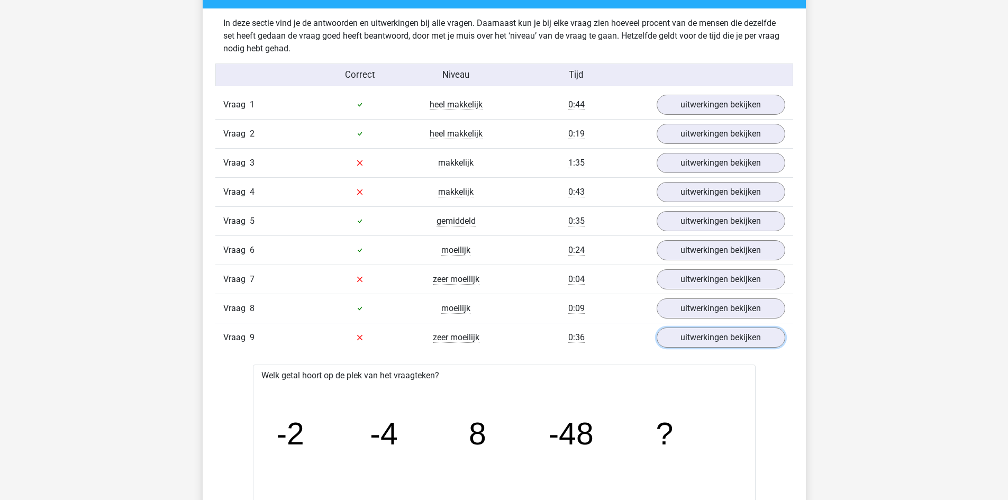
scroll to position [741, 0]
